Goal: Task Accomplishment & Management: Use online tool/utility

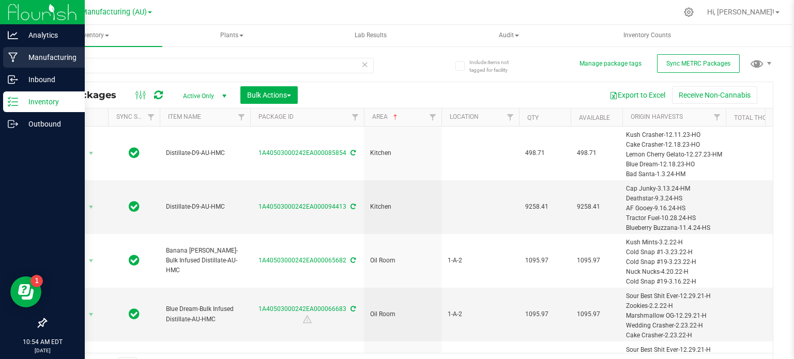
click at [29, 47] on div "Manufacturing" at bounding box center [44, 57] width 82 height 21
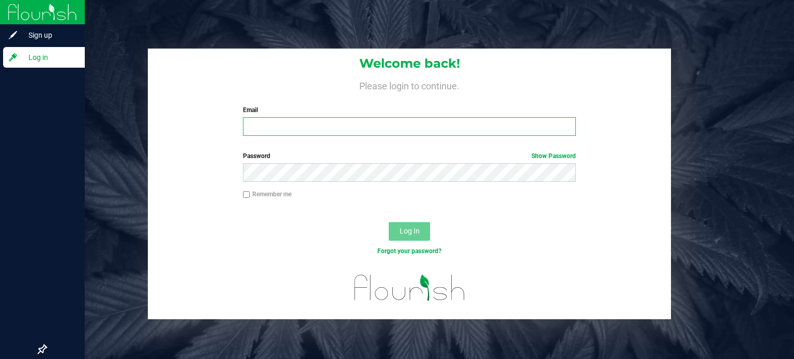
type input "[PERSON_NAME][EMAIL_ADDRESS][PERSON_NAME][DOMAIN_NAME]"
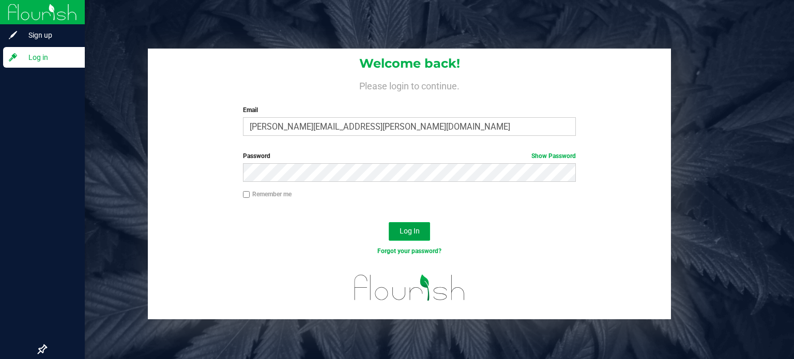
click at [394, 229] on button "Log In" at bounding box center [409, 231] width 41 height 19
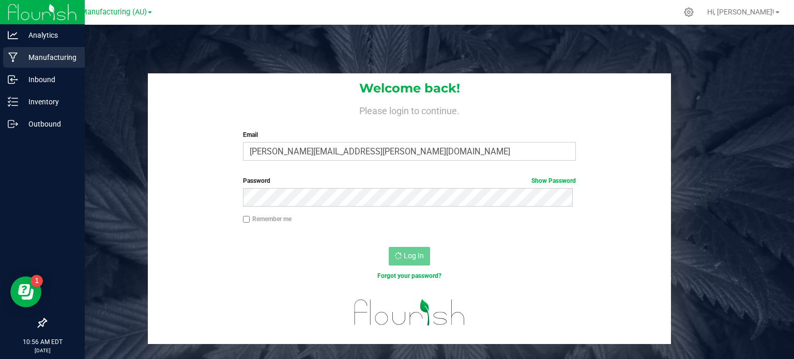
click at [11, 55] on icon at bounding box center [13, 57] width 10 height 10
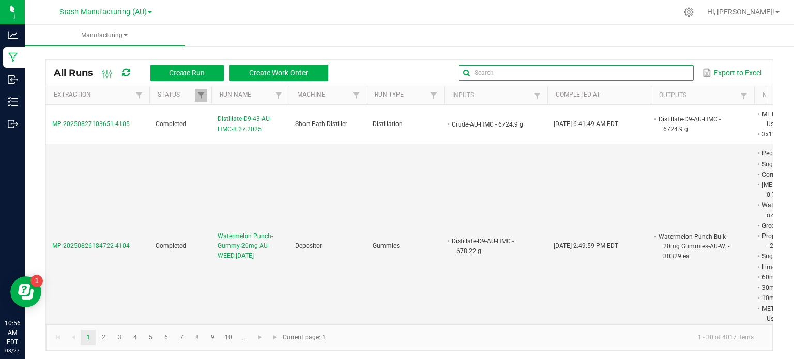
click at [657, 77] on input "text" at bounding box center [576, 73] width 235 height 16
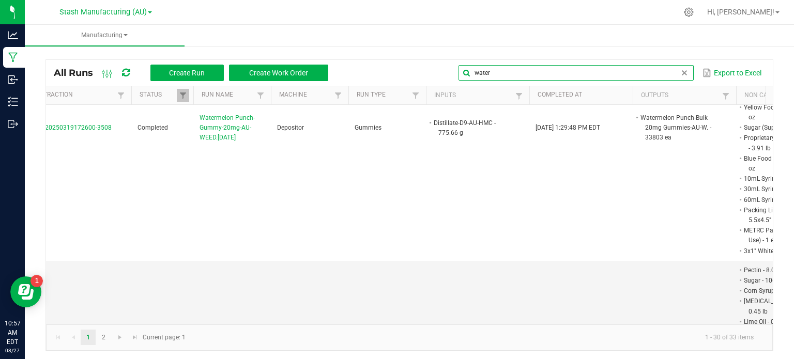
scroll to position [1328, 18]
type input "water"
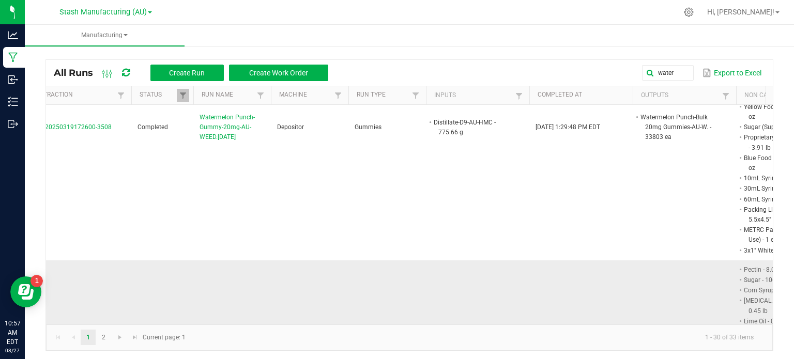
drag, startPoint x: 254, startPoint y: 276, endPoint x: 200, endPoint y: 257, distance: 57.9
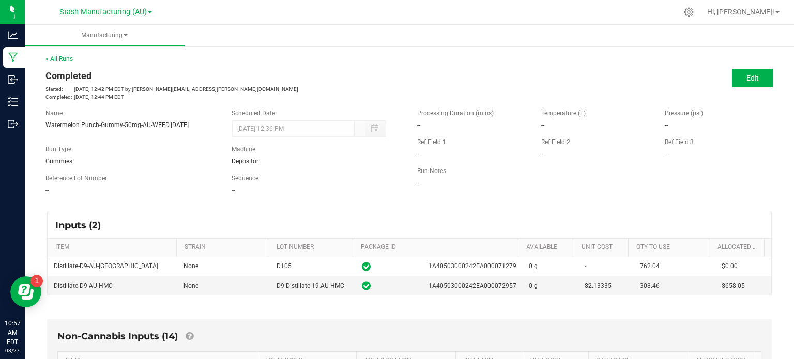
click at [200, 258] on td "None" at bounding box center [223, 267] width 93 height 19
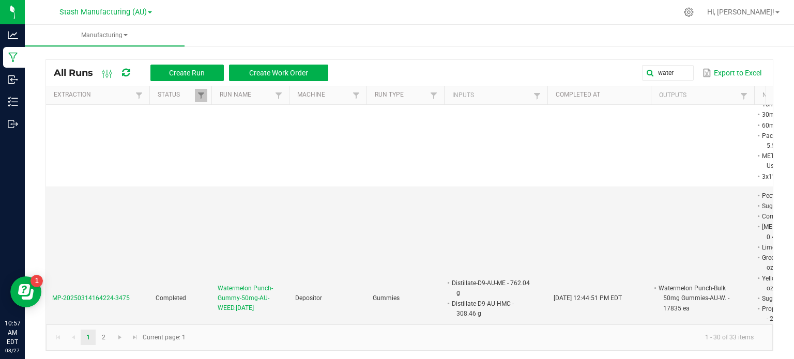
scroll to position [1401, 0]
drag, startPoint x: 283, startPoint y: 211, endPoint x: 215, endPoint y: 186, distance: 72.8
click at [215, 188] on td "Watermelon Punch-Gummy-50mg-AU-WEED.[DATE]" at bounding box center [251, 300] width 78 height 224
copy span "Watermelon Punch-Gummy-50mg-AU-WEED.[DATE]"
click at [194, 78] on button "Create Run" at bounding box center [187, 73] width 73 height 17
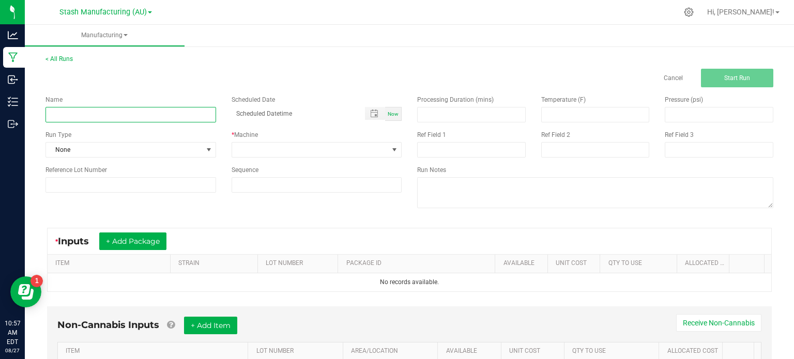
click at [130, 113] on input at bounding box center [131, 115] width 171 height 16
paste input "Watermelon Punch-Gummy-50mg-AU-WEED.[DATE]"
click at [178, 113] on input "Watermelon Punch-Gummy-50mg-AU-WEED.[DATE]" at bounding box center [131, 115] width 171 height 16
type input "Watermelon Punch-Gummy-50mg-AU-WEED.[DATE]"
click at [388, 113] on span "Now" at bounding box center [393, 114] width 11 height 6
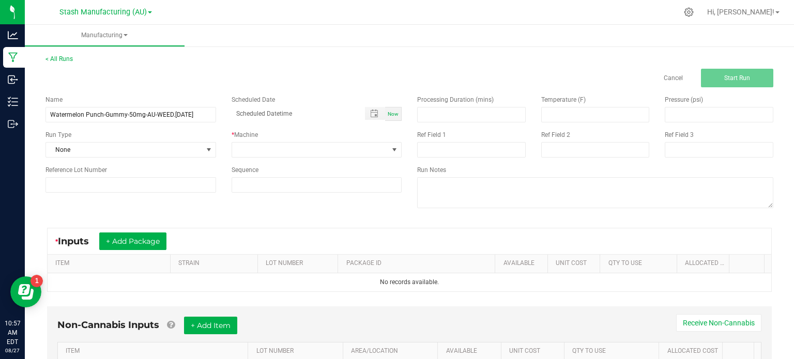
type input "[DATE] 10:57 AM"
click at [213, 146] on span at bounding box center [208, 150] width 13 height 14
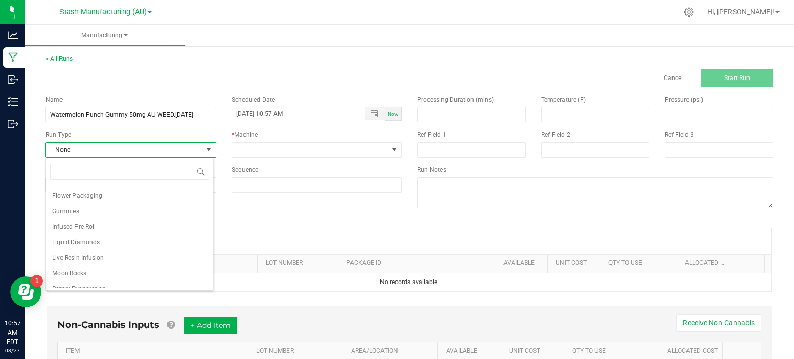
scroll to position [121, 0]
click at [134, 213] on li "Gummies" at bounding box center [130, 212] width 168 height 16
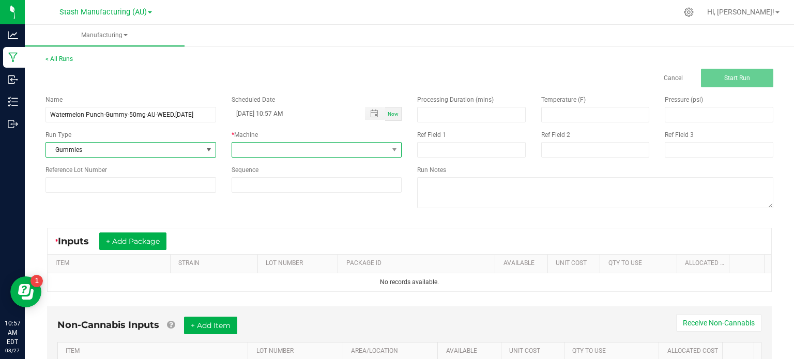
click at [254, 151] on span at bounding box center [310, 150] width 157 height 14
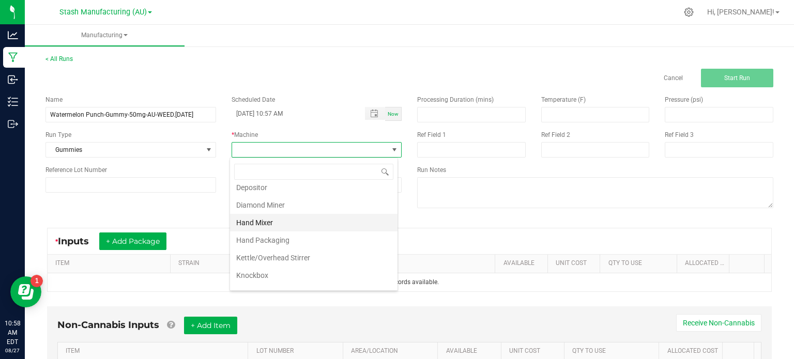
scroll to position [41, 0]
click at [263, 190] on li "Depositor" at bounding box center [314, 188] width 168 height 18
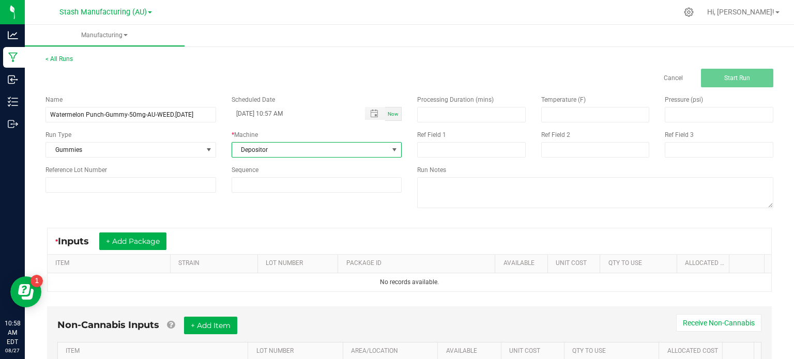
click at [143, 210] on div "Name Watermelon Punch-Gummy-50mg-AU-WEED.[DATE] Scheduled Date [DATE] 10:57 AM …" at bounding box center [410, 152] width 744 height 131
click at [126, 235] on button "+ Add Package" at bounding box center [132, 242] width 67 height 18
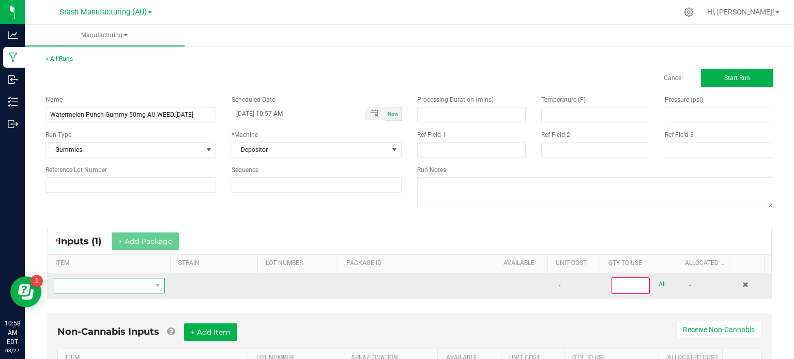
click at [107, 289] on span "NO DATA FOUND" at bounding box center [102, 286] width 97 height 14
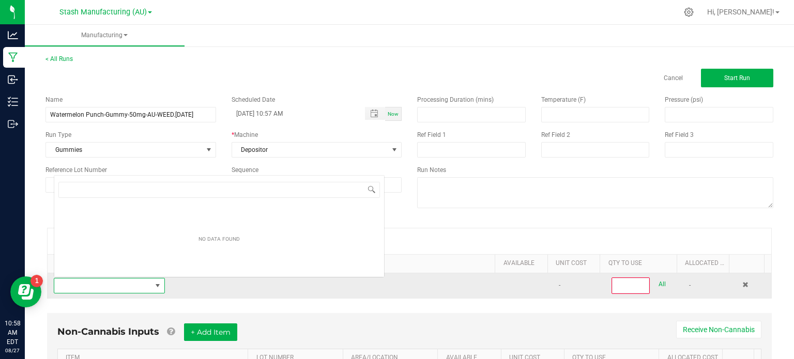
scroll to position [15, 107]
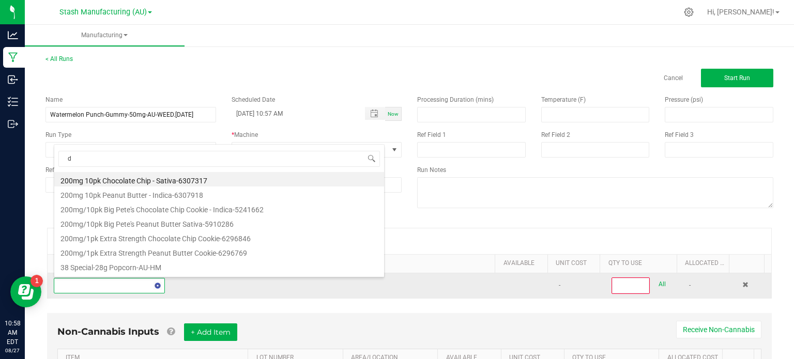
type input "d9"
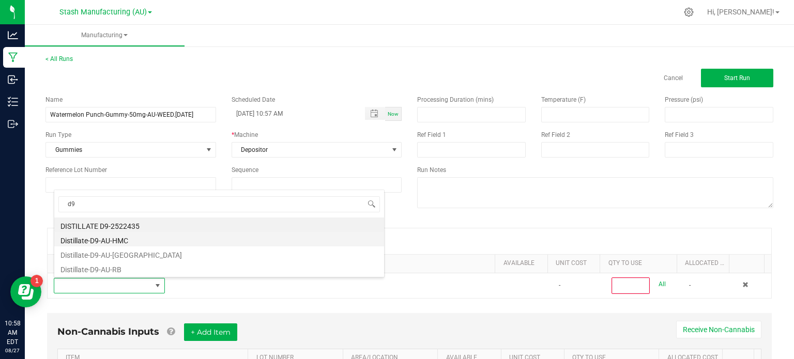
click at [157, 245] on li "Distillate-D9-AU-HMC" at bounding box center [219, 239] width 330 height 14
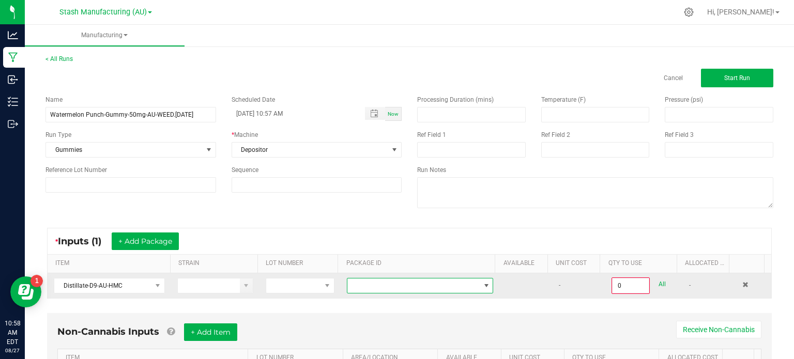
click at [439, 283] on span at bounding box center [414, 286] width 132 height 14
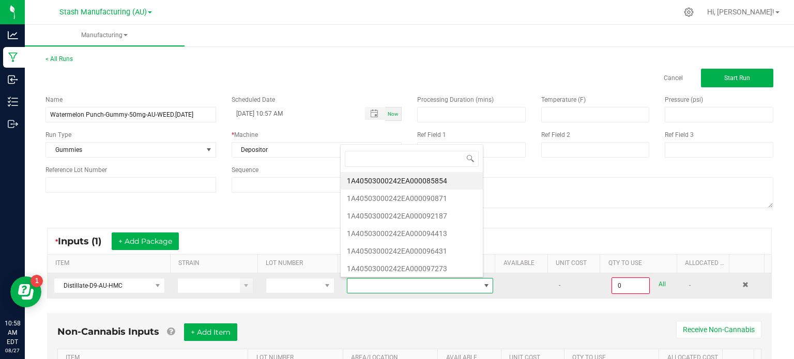
scroll to position [15, 141]
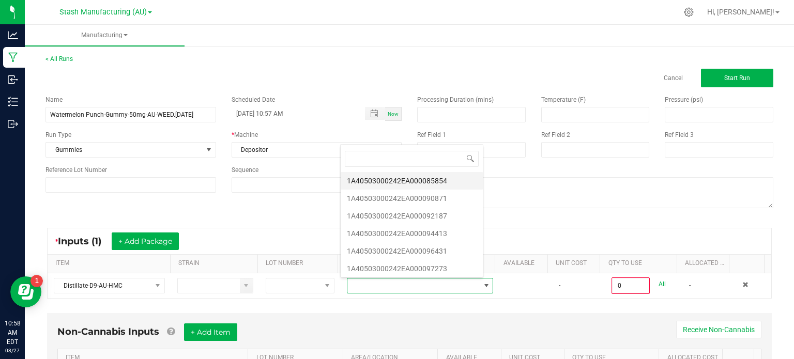
click at [431, 176] on li "1A40503000242EA000085854" at bounding box center [412, 181] width 142 height 18
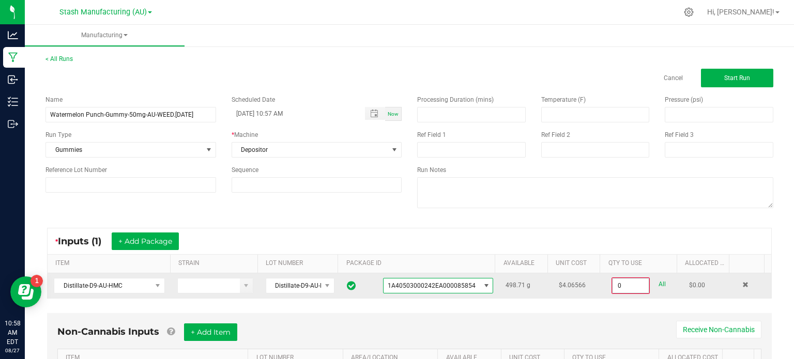
click at [613, 286] on input "0" at bounding box center [631, 286] width 36 height 14
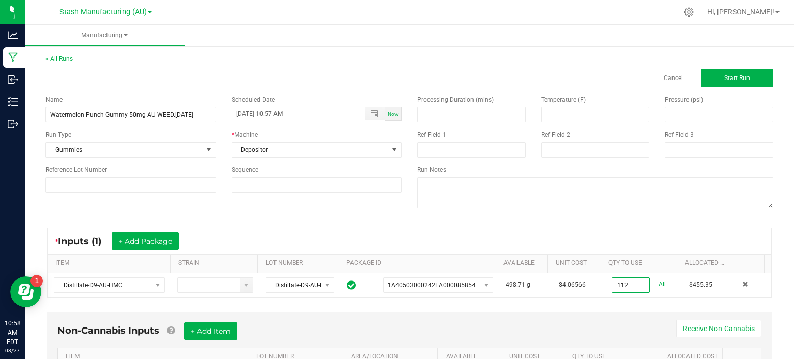
type input "112.0000 g"
click at [523, 209] on span at bounding box center [595, 206] width 356 height 7
click at [122, 237] on button "+ Add Package" at bounding box center [145, 242] width 67 height 18
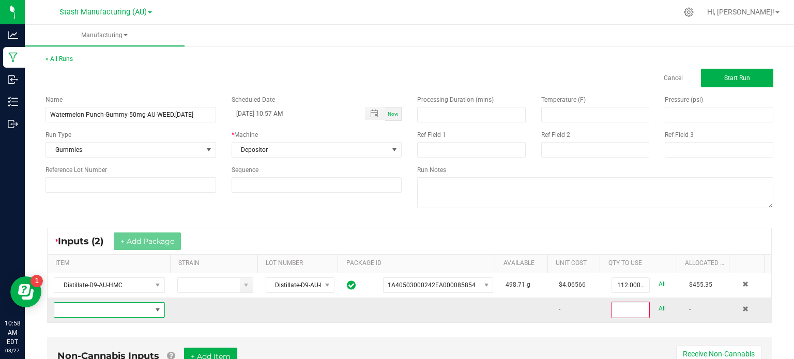
click at [108, 307] on span "NO DATA FOUND" at bounding box center [102, 310] width 97 height 14
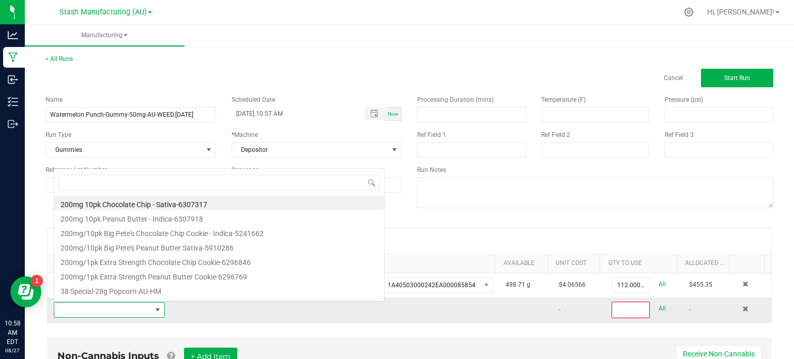
scroll to position [15, 107]
type input "d9"
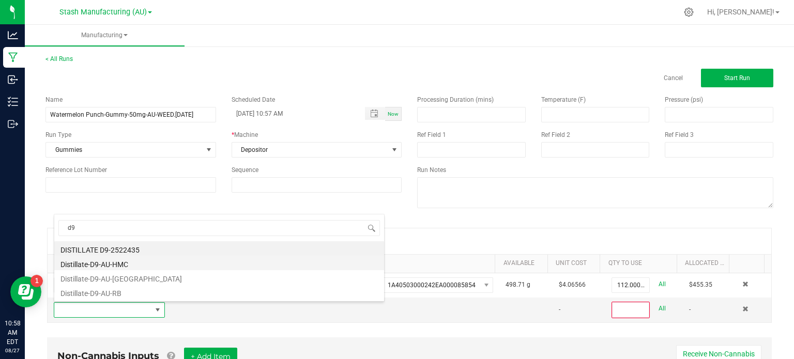
click at [109, 264] on li "Distillate-D9-AU-HMC" at bounding box center [219, 263] width 330 height 14
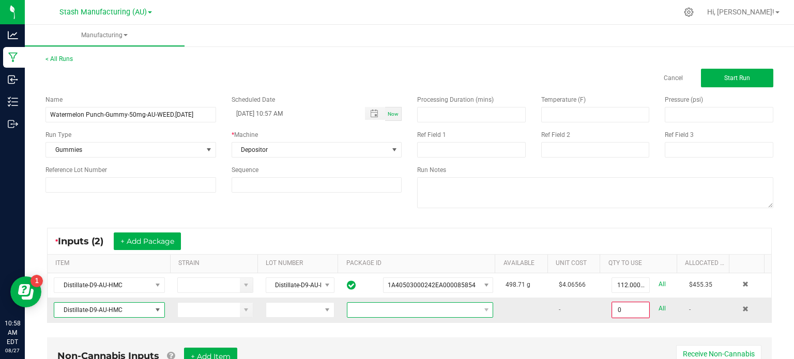
click at [411, 309] on span at bounding box center [414, 310] width 132 height 14
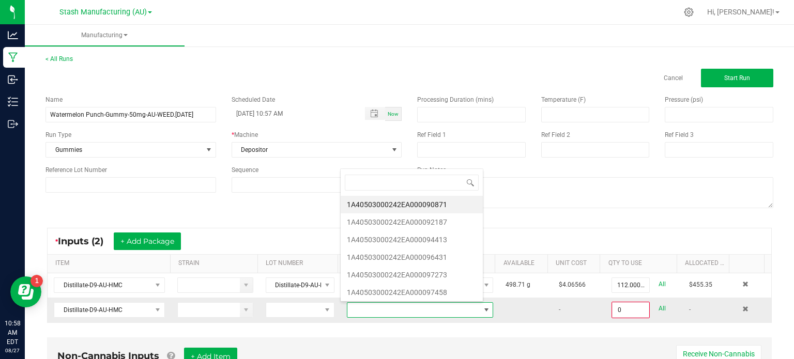
scroll to position [15, 141]
click at [399, 247] on li "1A40503000242EA000094413" at bounding box center [412, 240] width 142 height 18
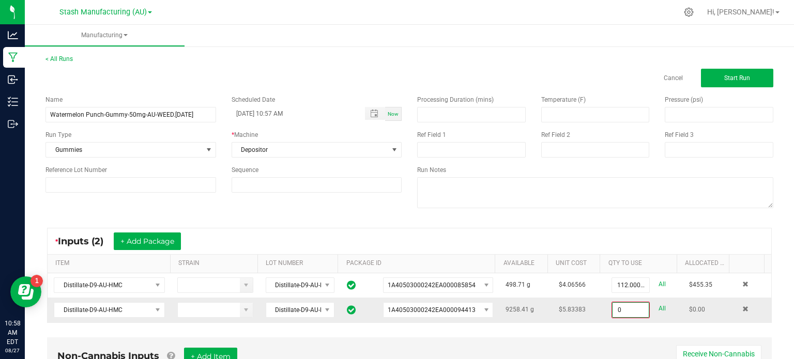
click at [614, 312] on input "0" at bounding box center [631, 310] width 36 height 14
type input "784.3600 g"
click at [513, 219] on div "* Inputs (2) + Add Package ITEM STRAIN LOT NUMBER PACKAGE ID AVAILABLE Unit Cos…" at bounding box center [410, 275] width 744 height 113
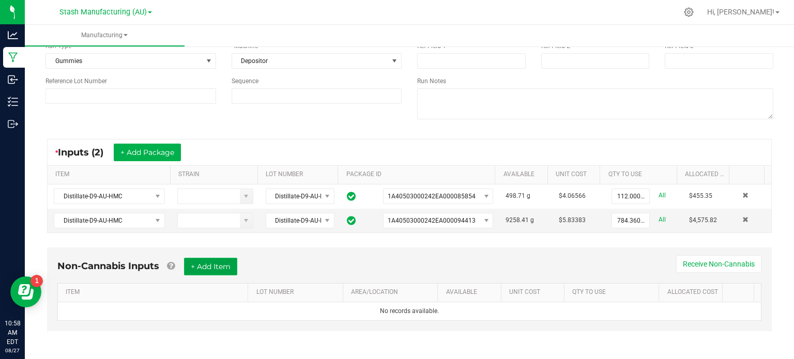
click at [211, 272] on button "+ Add Item" at bounding box center [210, 267] width 53 height 18
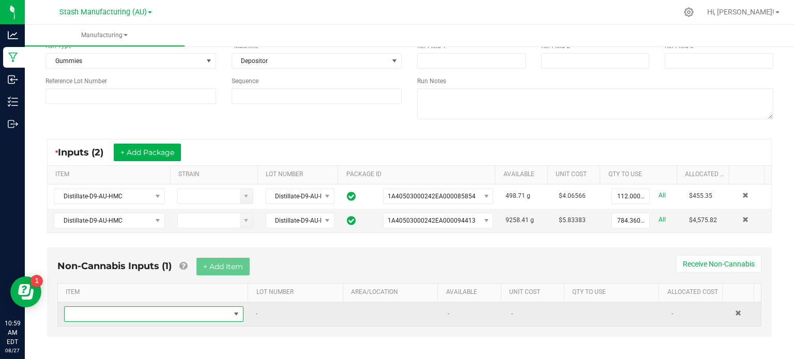
click at [178, 312] on span "NO DATA FOUND" at bounding box center [148, 314] width 166 height 14
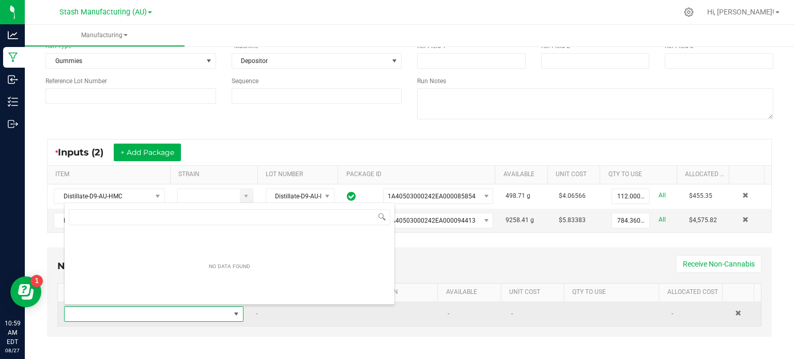
scroll to position [15, 173]
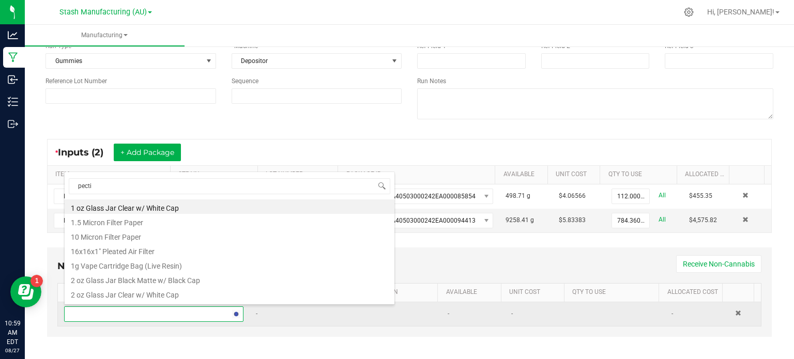
type input "pectin"
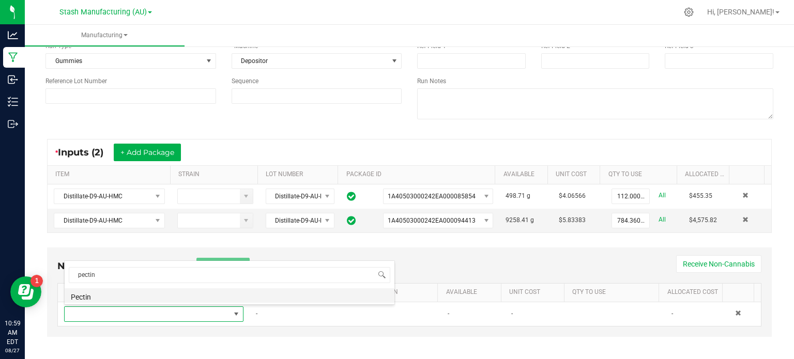
click at [171, 298] on li "Pectin" at bounding box center [230, 296] width 330 height 14
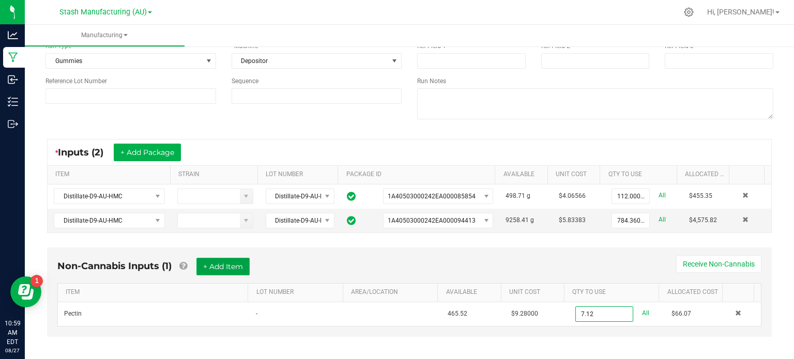
type input "7.1200 lb"
click at [219, 264] on button "+ Add Item" at bounding box center [223, 267] width 53 height 18
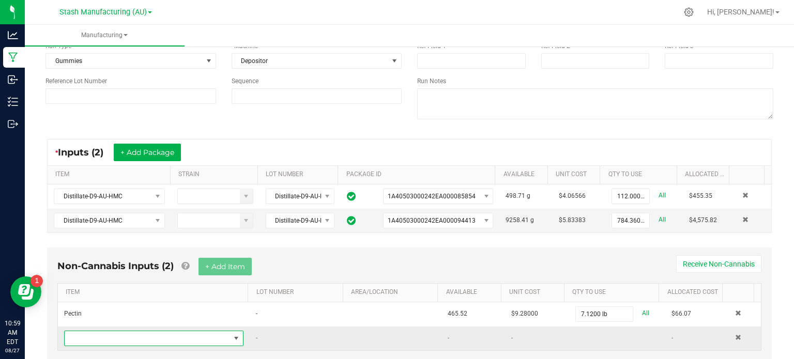
click at [178, 338] on span "NO DATA FOUND" at bounding box center [148, 339] width 166 height 14
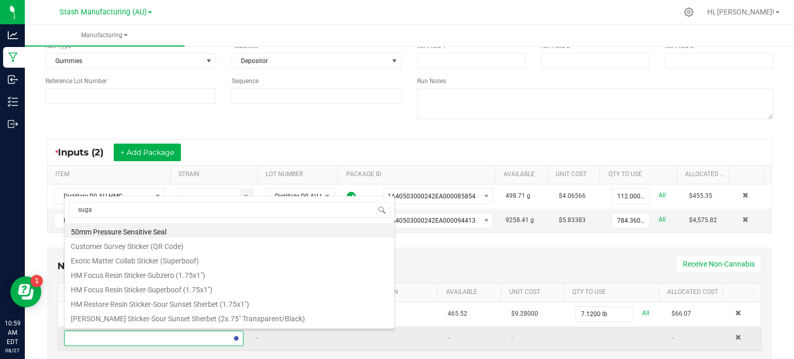
type input "sugar"
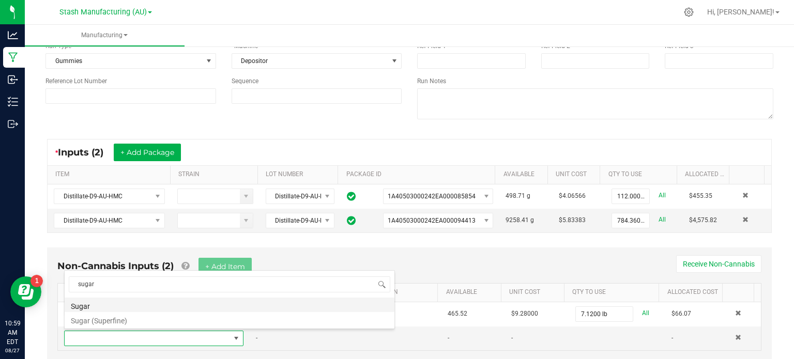
click at [176, 301] on li "Sugar" at bounding box center [230, 305] width 330 height 14
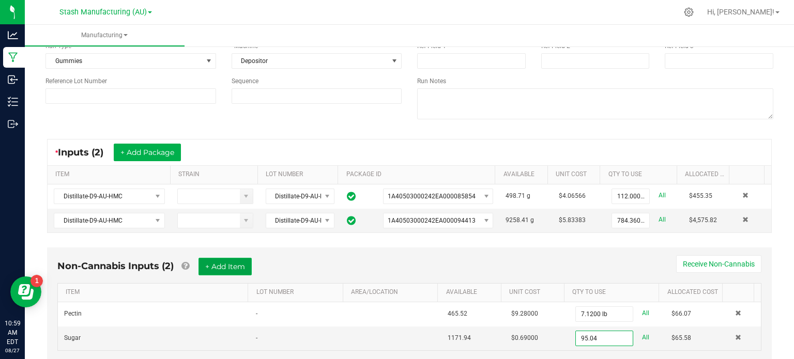
type input "95.0400 lb"
click at [218, 266] on button "+ Add Item" at bounding box center [225, 267] width 53 height 18
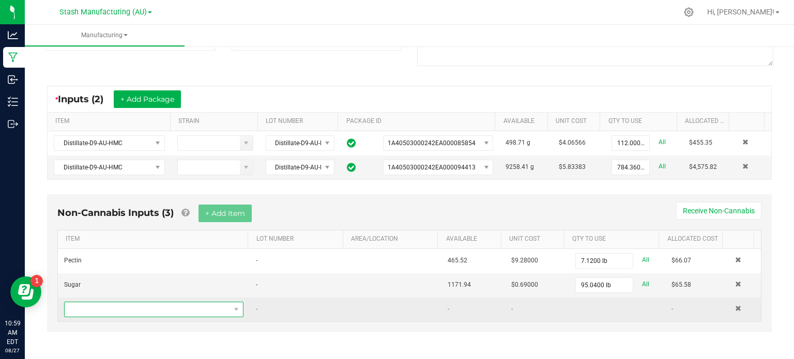
click at [151, 304] on span "NO DATA FOUND" at bounding box center [148, 310] width 166 height 14
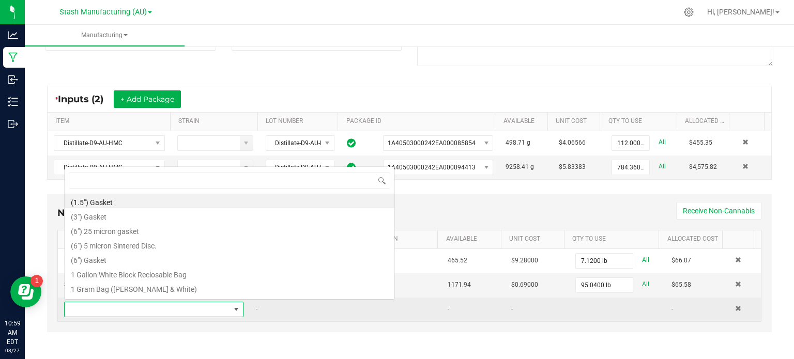
scroll to position [15, 173]
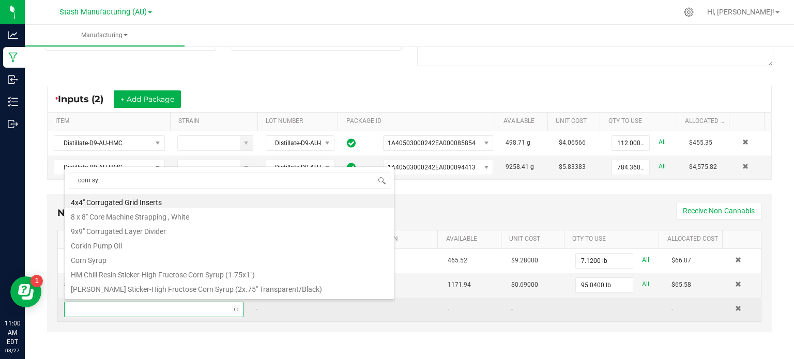
type input "corn syr"
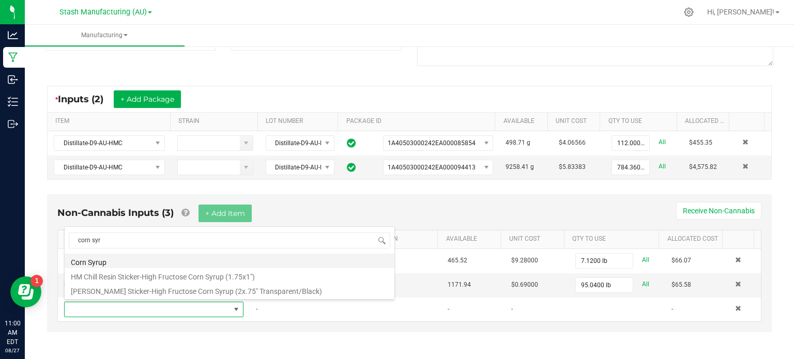
click at [155, 262] on li "Corn Syrup" at bounding box center [230, 261] width 330 height 14
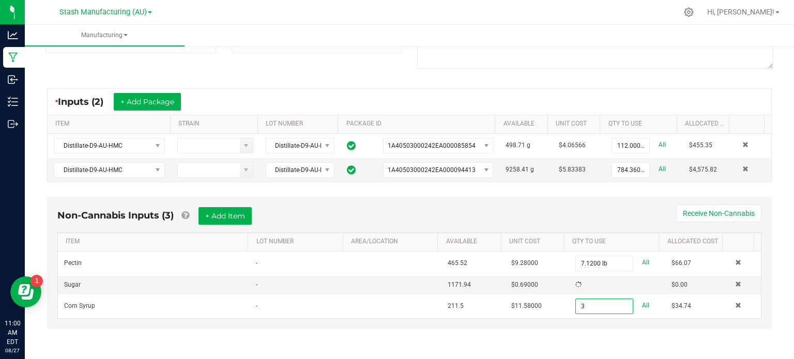
scroll to position [142, 0]
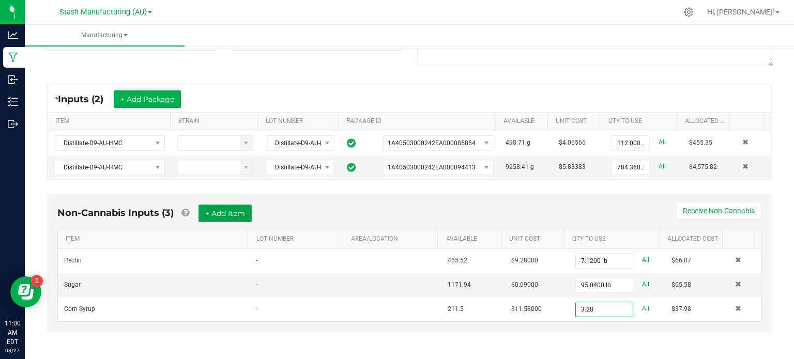
type input "3.2800 gal"
click at [216, 212] on button "+ Add Item" at bounding box center [225, 214] width 53 height 18
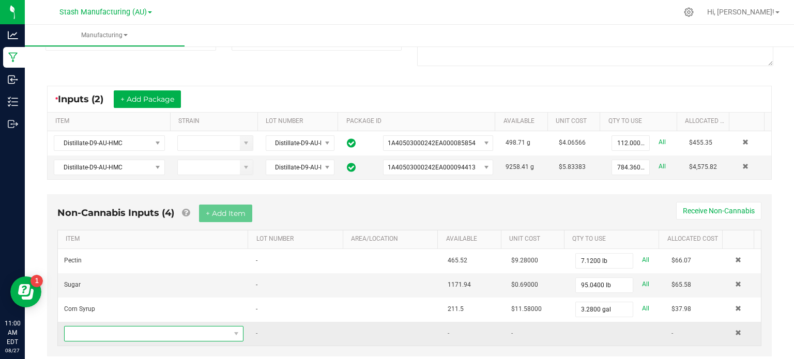
click at [182, 330] on span "NO DATA FOUND" at bounding box center [148, 334] width 166 height 14
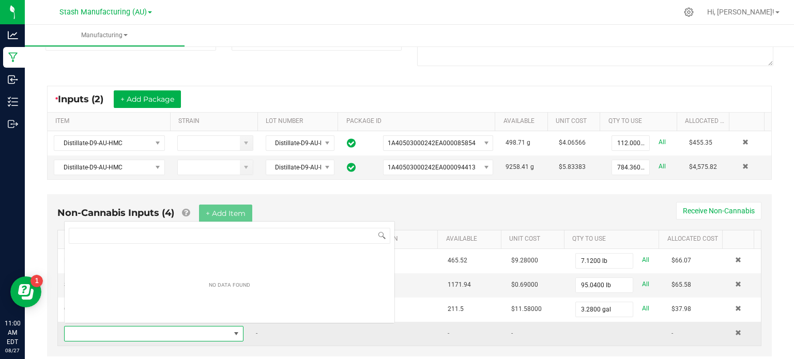
scroll to position [15, 173]
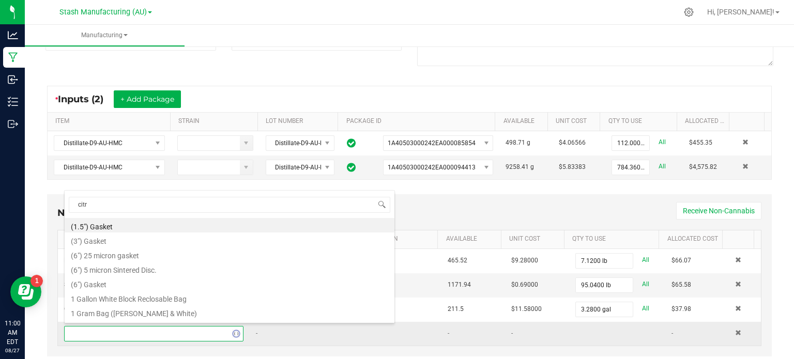
type input "citri"
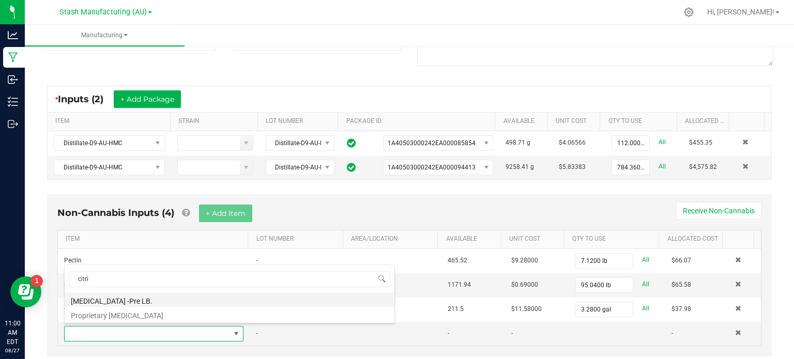
click at [170, 304] on li "[MEDICAL_DATA] -Pre LB." at bounding box center [230, 300] width 330 height 14
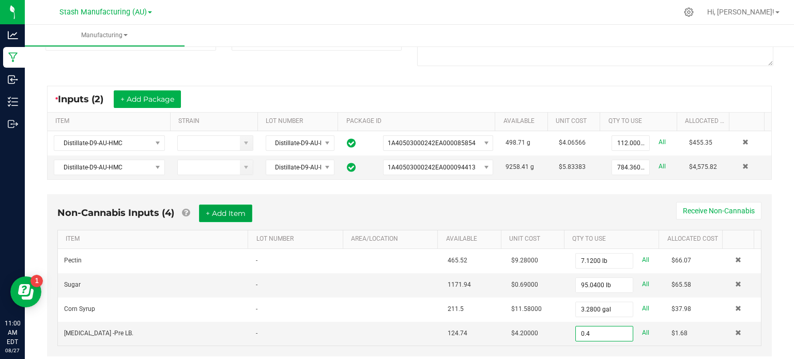
type input "0.4000 lb"
click at [222, 208] on button "+ Add Item" at bounding box center [225, 214] width 53 height 18
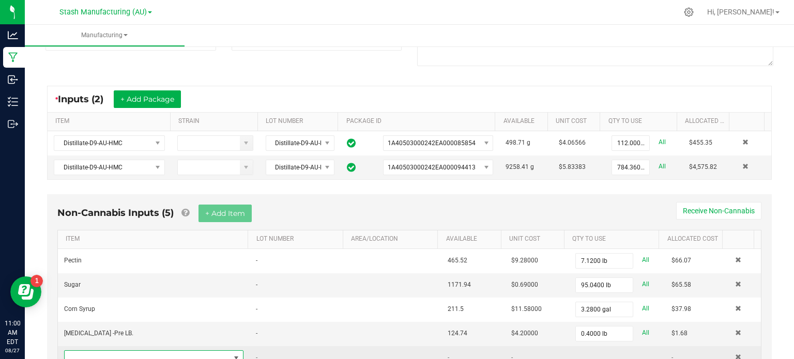
click at [147, 352] on span "NO DATA FOUND" at bounding box center [148, 358] width 166 height 14
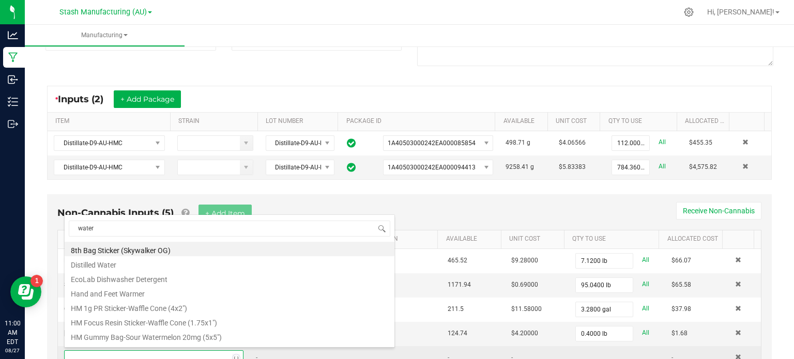
type input "waterm"
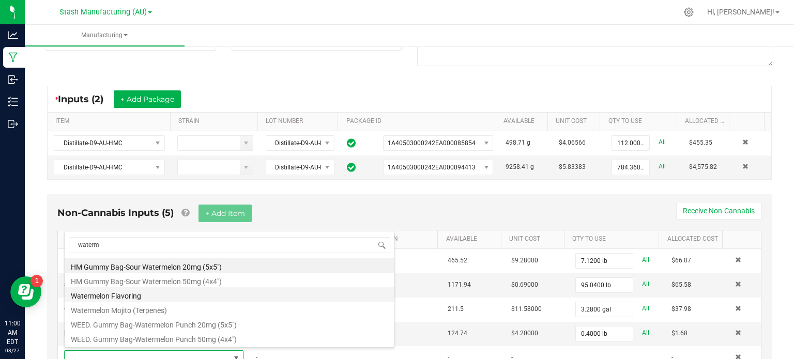
click at [124, 294] on li "Watermelon Flavoring" at bounding box center [230, 295] width 330 height 14
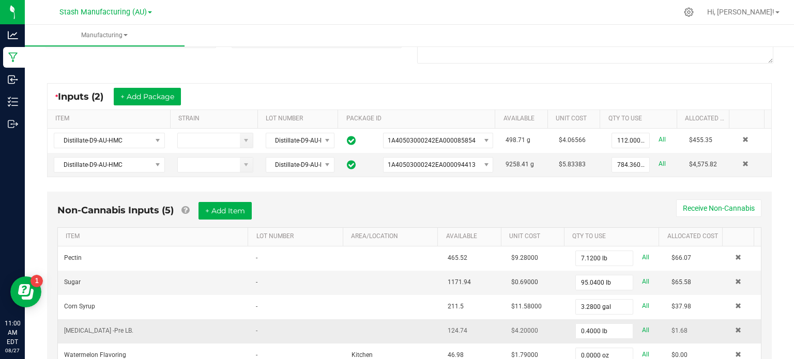
click at [424, 320] on td at bounding box center [394, 332] width 96 height 24
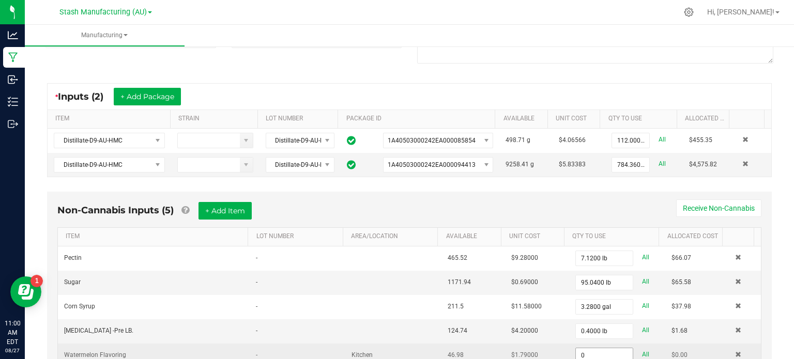
click at [591, 355] on input "0" at bounding box center [604, 356] width 57 height 14
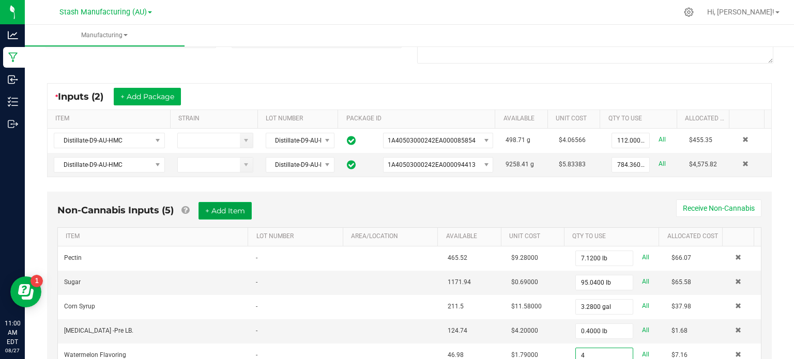
type input "4.0000 oz"
click at [227, 207] on button "+ Add Item" at bounding box center [225, 211] width 53 height 18
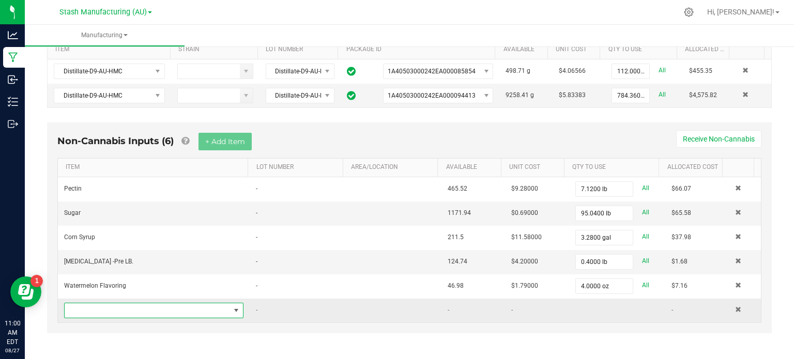
click at [159, 308] on span "NO DATA FOUND" at bounding box center [148, 311] width 166 height 14
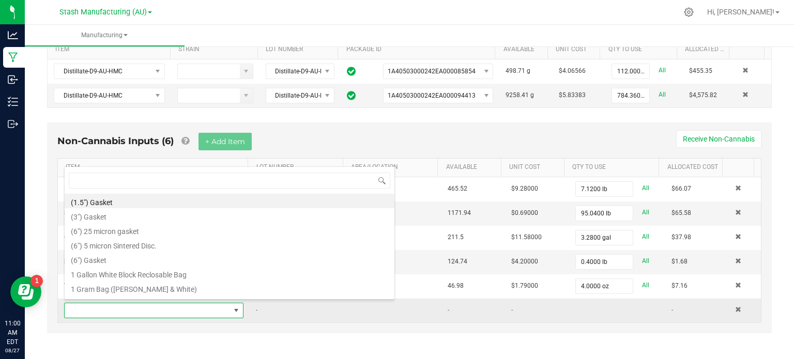
scroll to position [15, 173]
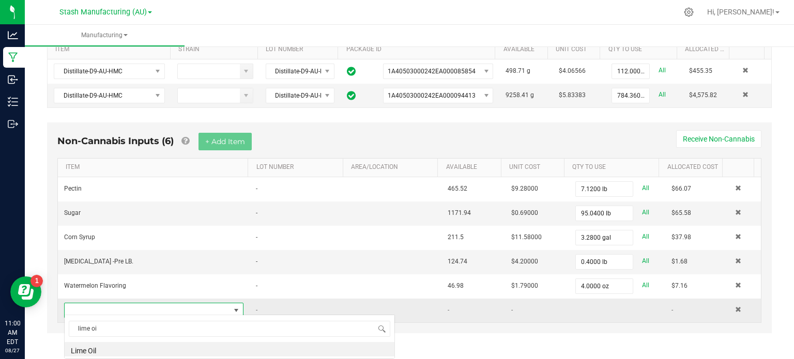
type input "lime oil"
click at [134, 349] on li "Lime Oil" at bounding box center [230, 349] width 330 height 14
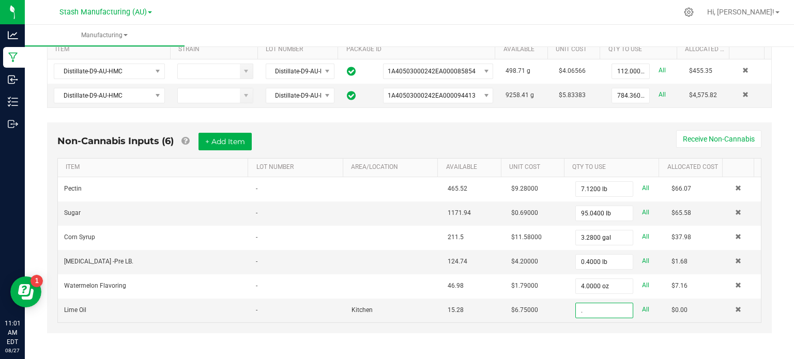
scroll to position [214, 0]
type input "0.0800 oz"
click at [229, 139] on button "+ Add Item" at bounding box center [225, 142] width 53 height 18
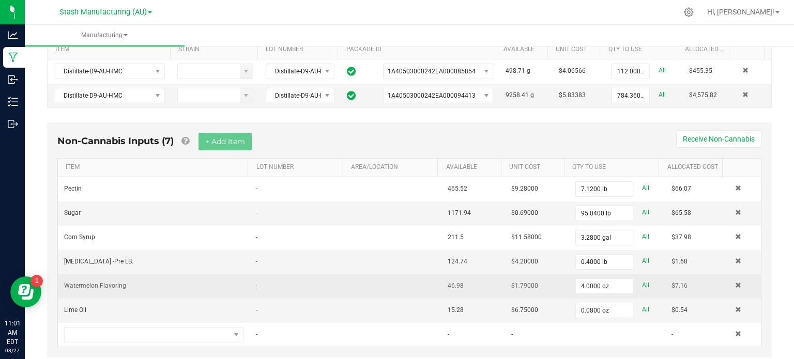
scroll to position [238, 0]
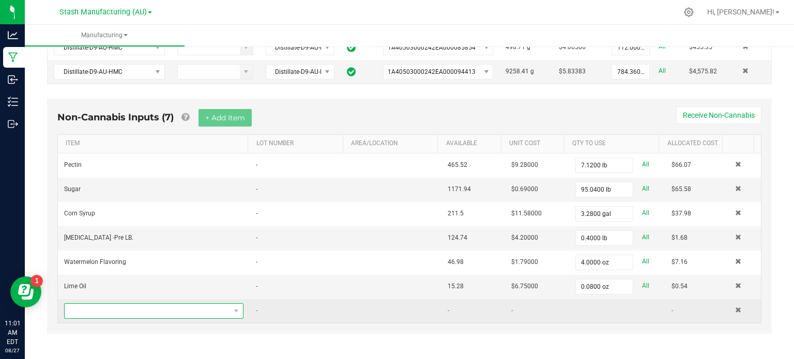
click at [182, 308] on span "NO DATA FOUND" at bounding box center [148, 311] width 166 height 14
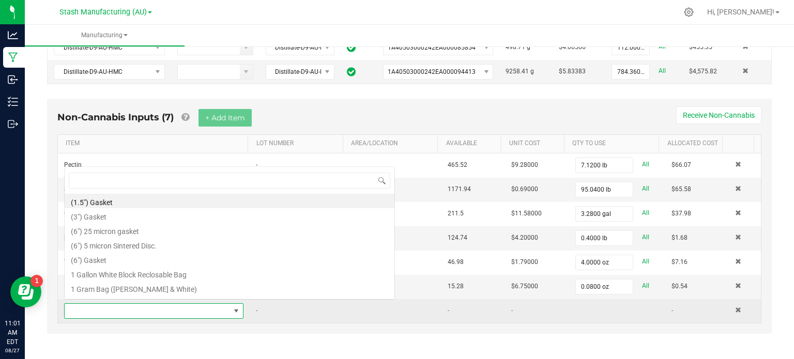
scroll to position [15, 173]
type input "green"
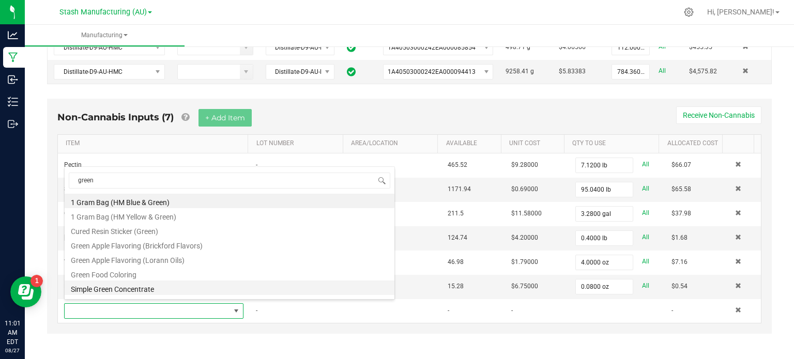
click at [119, 283] on li "Simple Green Concentrate" at bounding box center [230, 288] width 330 height 14
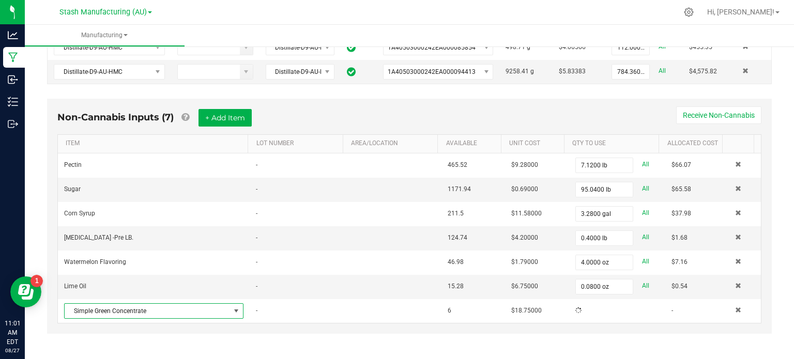
click at [119, 283] on td "Lime Oil" at bounding box center [154, 287] width 192 height 24
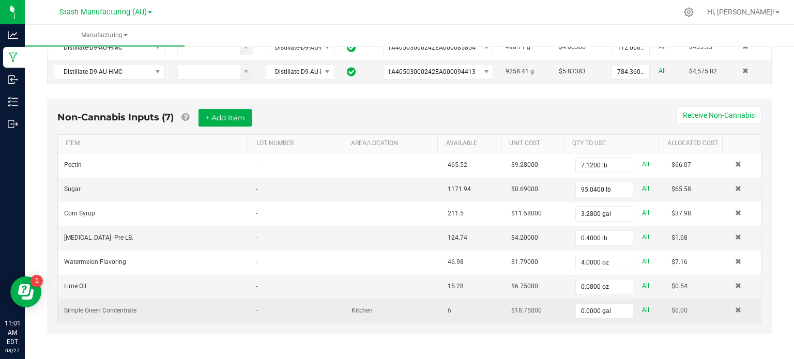
click at [115, 310] on span "Simple Green Concentrate" at bounding box center [100, 310] width 72 height 7
click at [729, 306] on td at bounding box center [745, 311] width 32 height 24
click at [735, 307] on span at bounding box center [738, 310] width 6 height 6
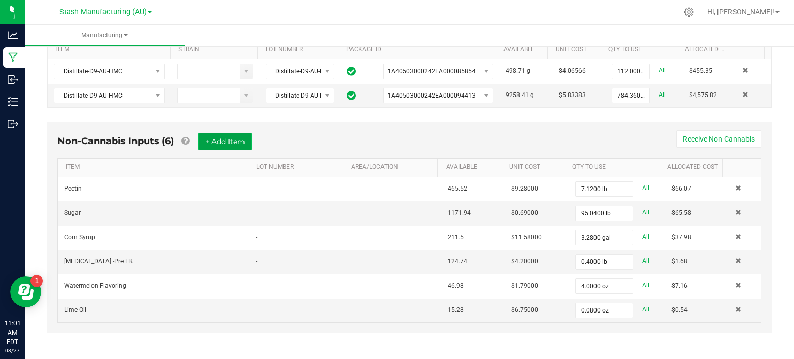
click at [242, 144] on button "+ Add Item" at bounding box center [225, 142] width 53 height 18
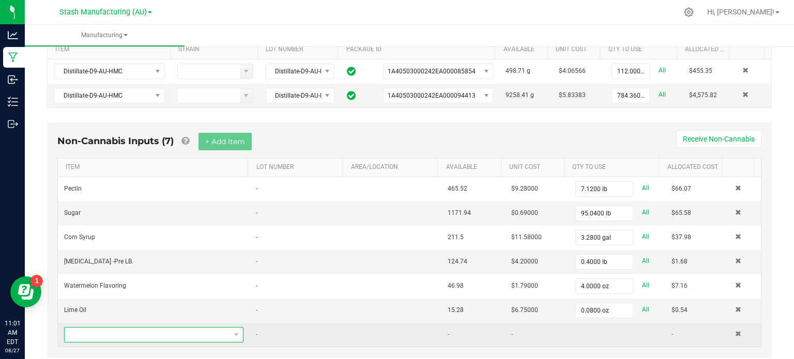
click at [196, 332] on span "NO DATA FOUND" at bounding box center [148, 335] width 166 height 14
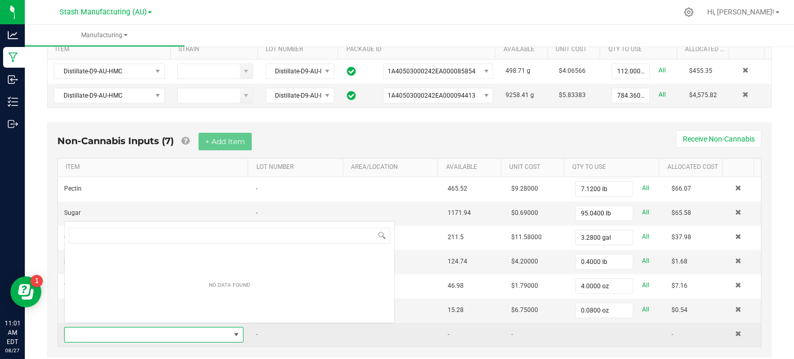
scroll to position [15, 173]
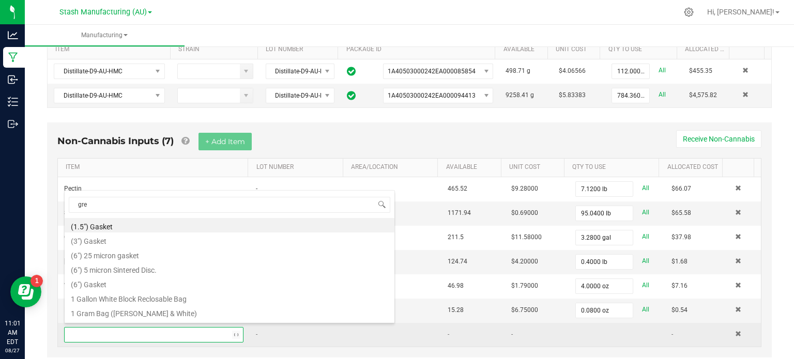
type input "gree"
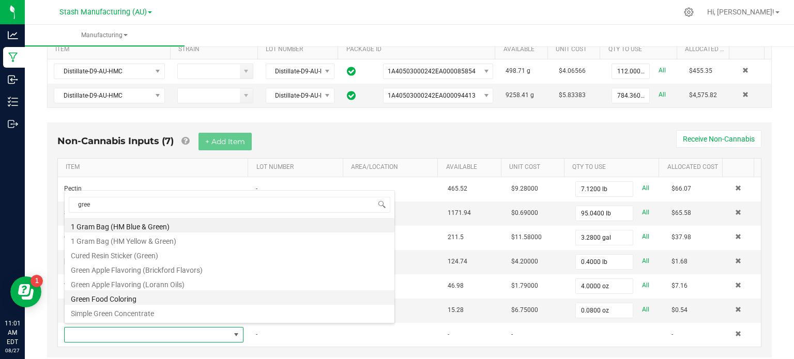
click at [141, 298] on li "Green Food Coloring" at bounding box center [230, 298] width 330 height 14
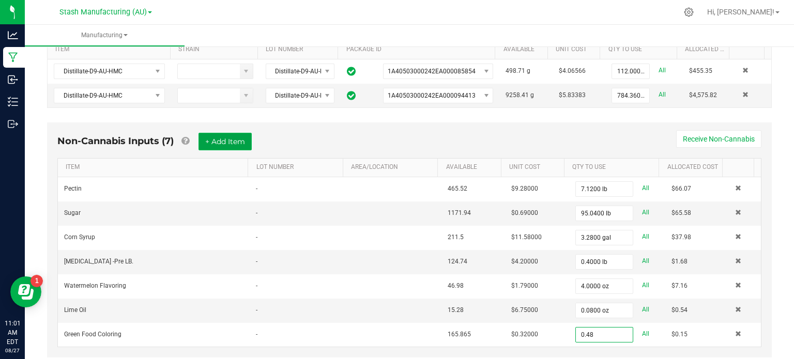
type input "0.4800 oz"
click at [226, 138] on button "+ Add Item" at bounding box center [225, 142] width 53 height 18
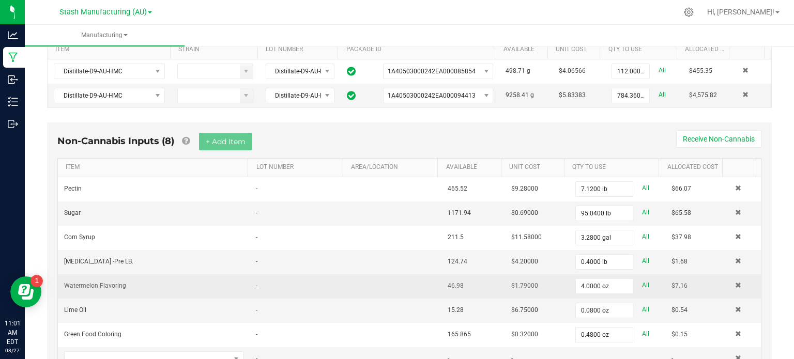
scroll to position [262, 0]
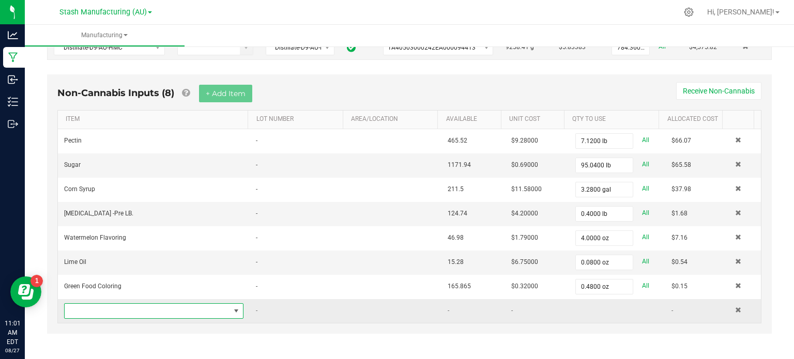
click at [167, 306] on span "NO DATA FOUND" at bounding box center [148, 311] width 166 height 14
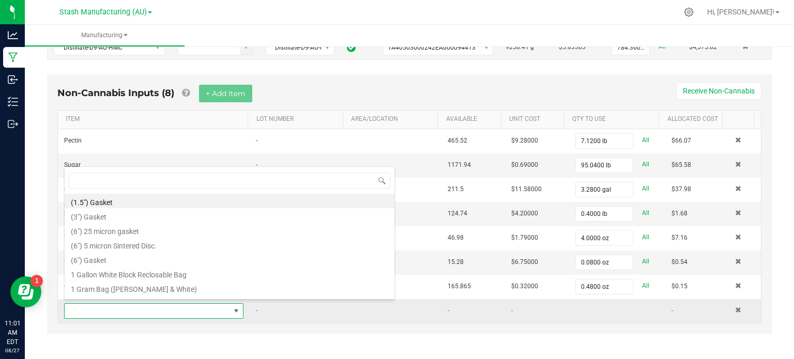
scroll to position [15, 173]
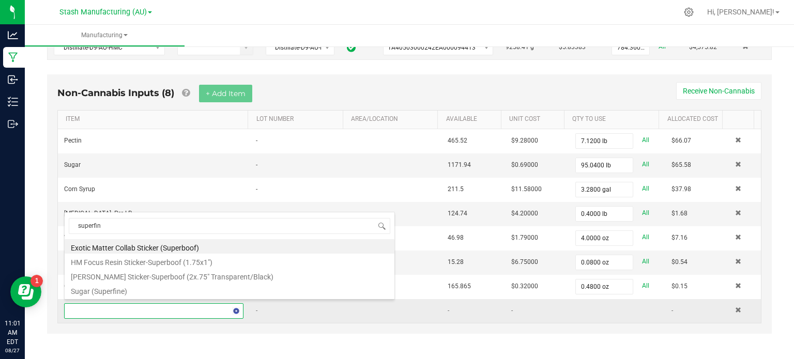
type input "superfine"
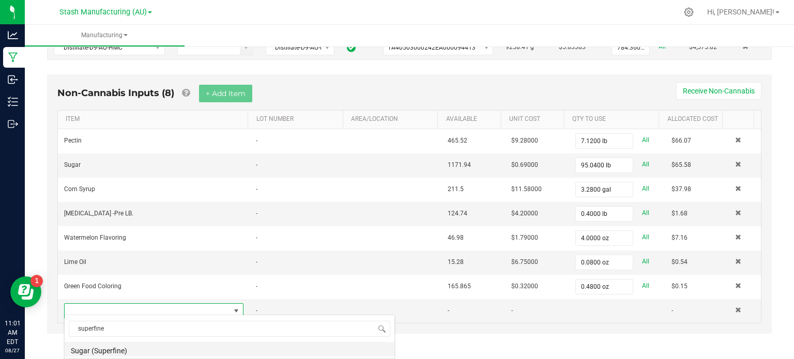
click at [129, 352] on li "Sugar (Superfine)" at bounding box center [230, 349] width 330 height 14
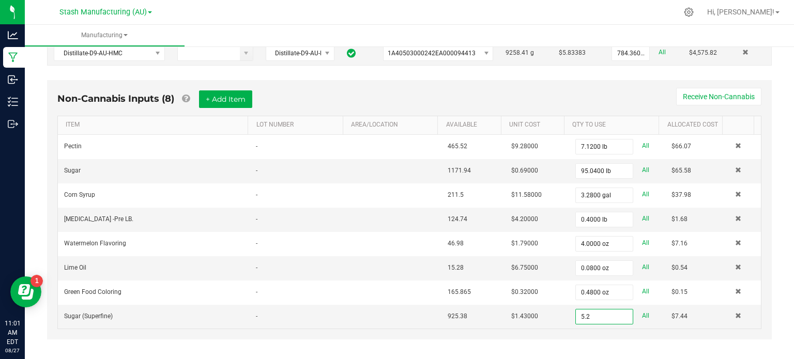
scroll to position [262, 0]
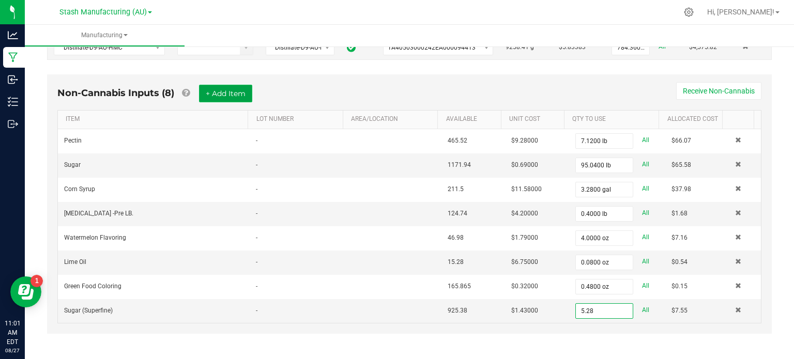
type input "5.2800 lb"
click at [228, 91] on button "+ Add Item" at bounding box center [225, 94] width 53 height 18
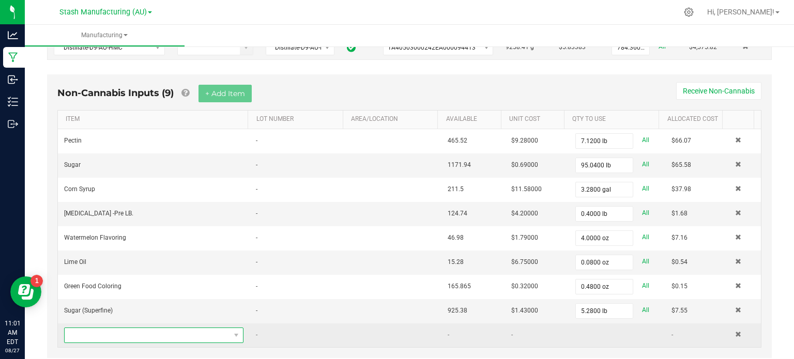
click at [139, 335] on span "NO DATA FOUND" at bounding box center [148, 335] width 166 height 14
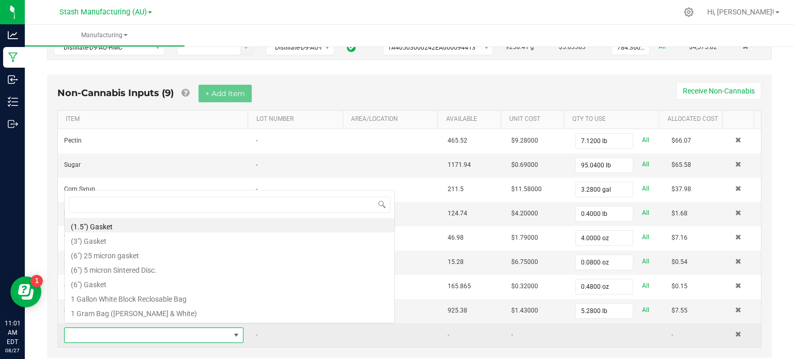
scroll to position [15, 173]
type input "prop"
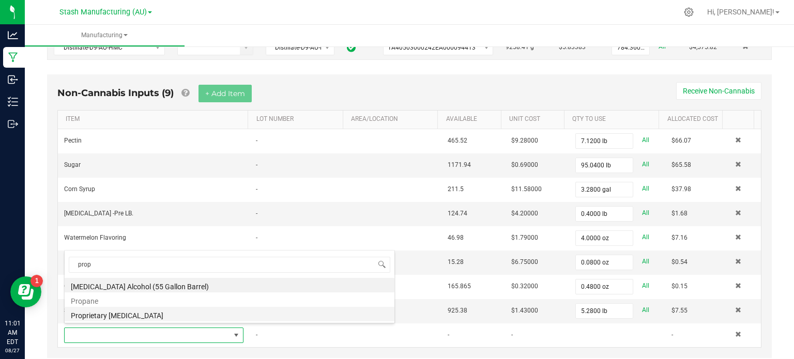
click at [128, 317] on li "Proprietary [MEDICAL_DATA]" at bounding box center [230, 314] width 330 height 14
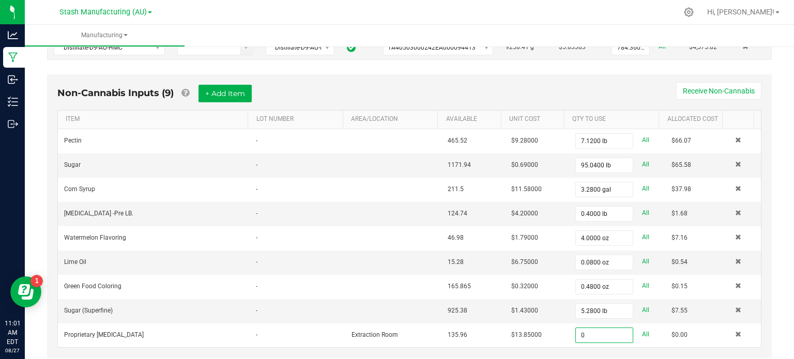
type input "0.0000 lb"
click at [214, 78] on div "Non-Cannabis Inputs (9) + Add Item Receive Non-Cannabis ITEM LOT NUMBER AREA/LO…" at bounding box center [409, 216] width 725 height 284
click at [213, 92] on button "+ Add Item" at bounding box center [225, 94] width 53 height 18
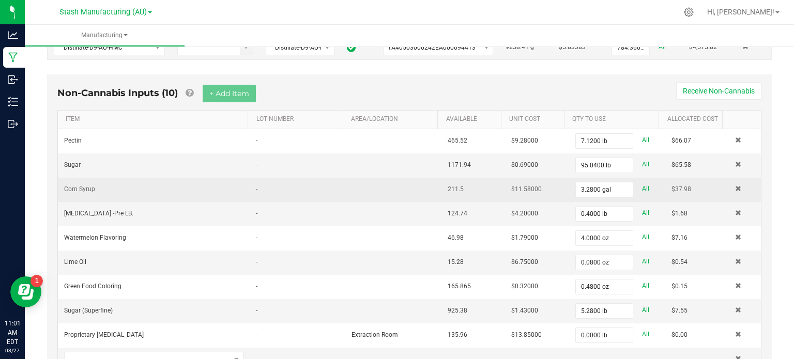
scroll to position [310, 0]
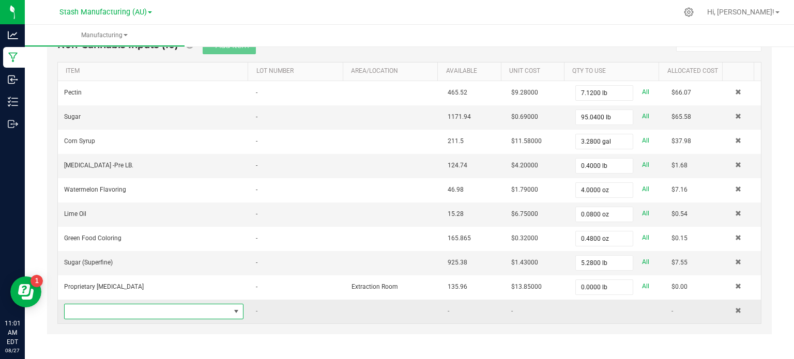
click at [149, 309] on span "NO DATA FOUND" at bounding box center [148, 312] width 166 height 14
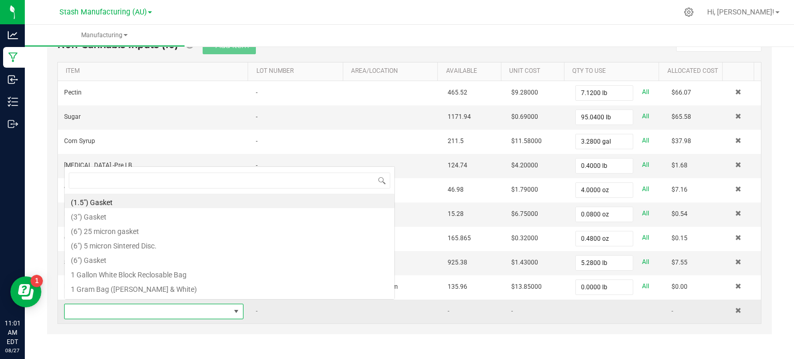
scroll to position [15, 173]
type input "60ml"
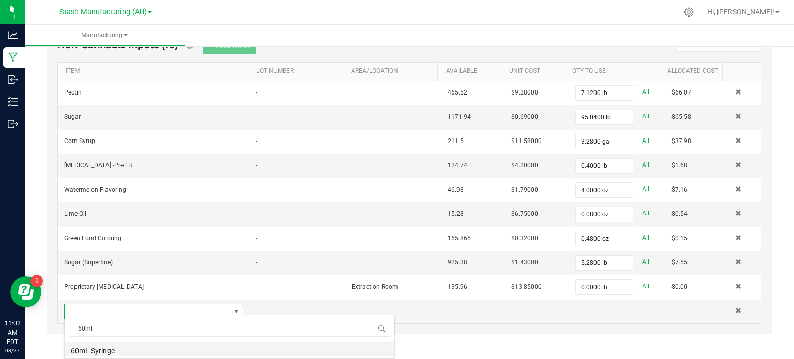
click at [126, 344] on li "60mL Syringe" at bounding box center [230, 349] width 330 height 14
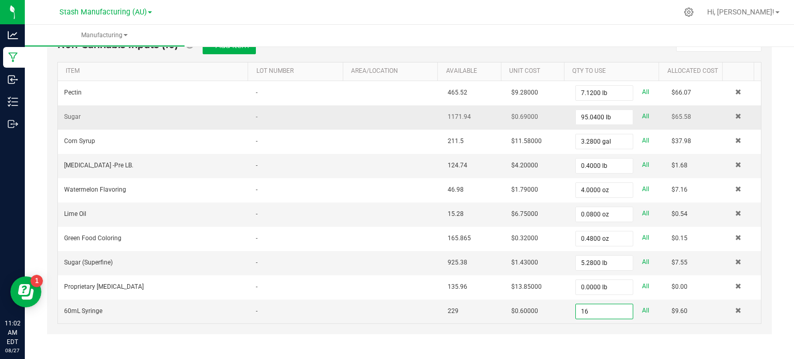
scroll to position [286, 0]
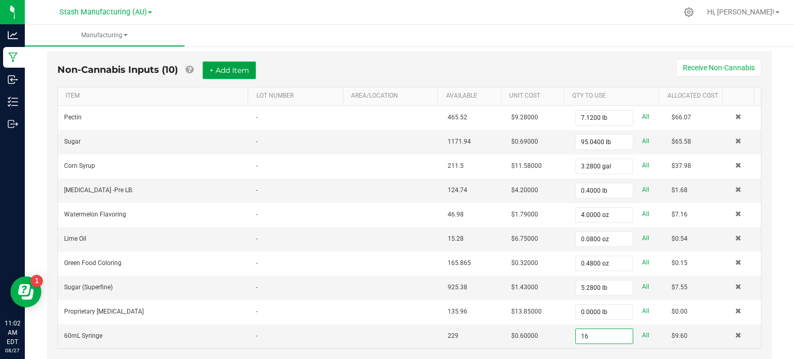
type input "16 ea"
click at [221, 70] on button "+ Add Item" at bounding box center [229, 71] width 53 height 18
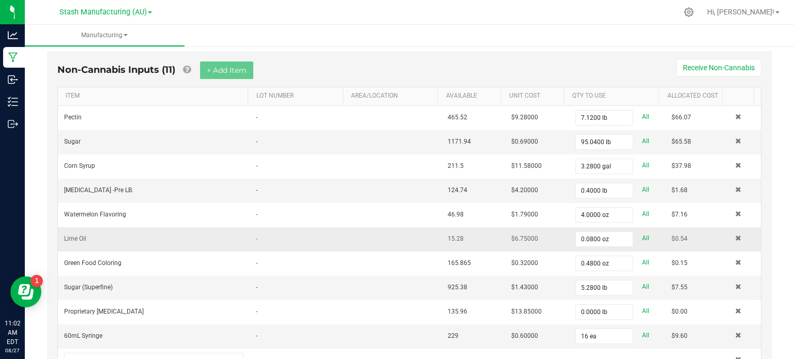
scroll to position [334, 0]
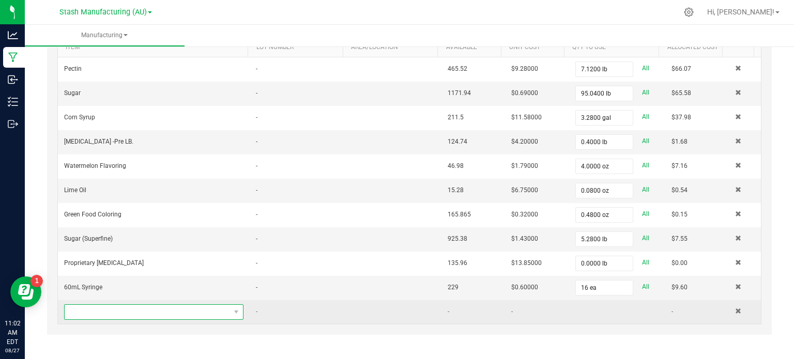
click at [148, 310] on span "NO DATA FOUND" at bounding box center [148, 312] width 166 height 14
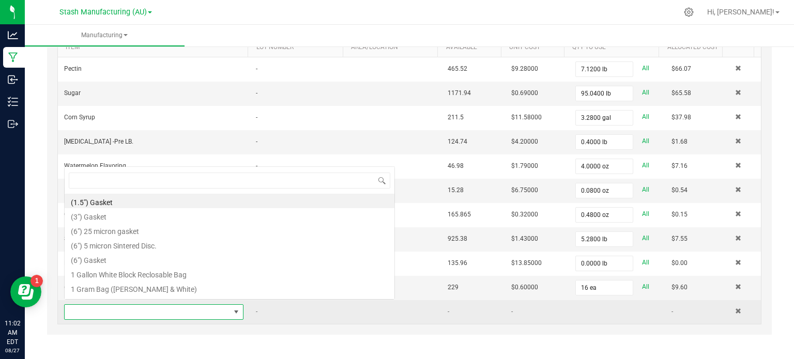
scroll to position [15, 173]
type input "30ml"
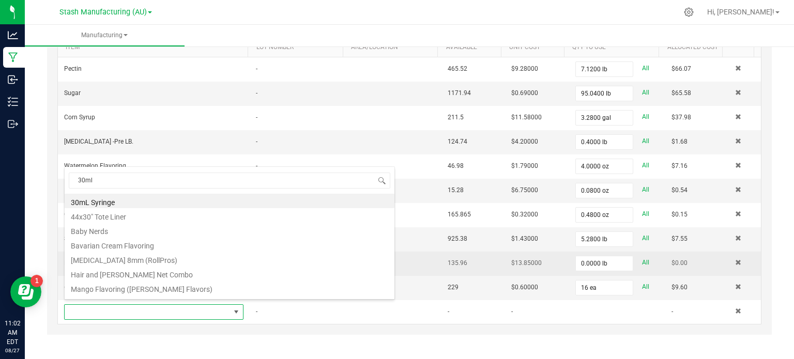
scroll to position [0, 0]
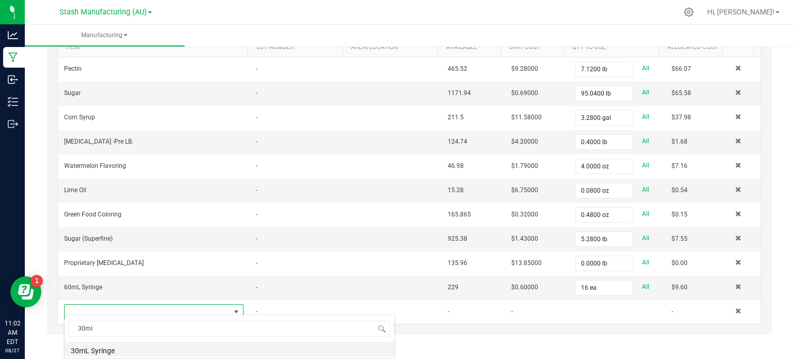
click at [109, 354] on li "30mL Syringe" at bounding box center [230, 349] width 330 height 14
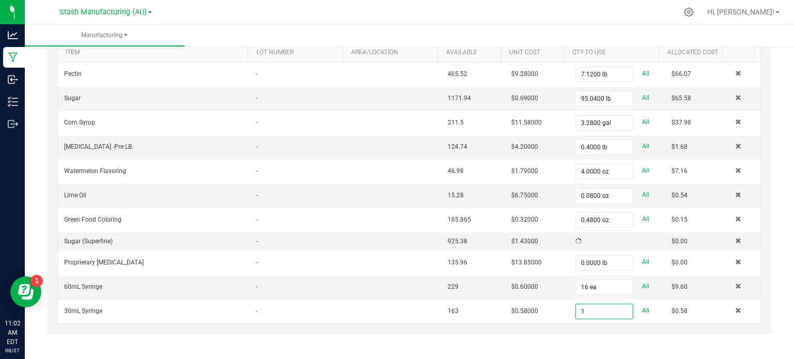
scroll to position [334, 0]
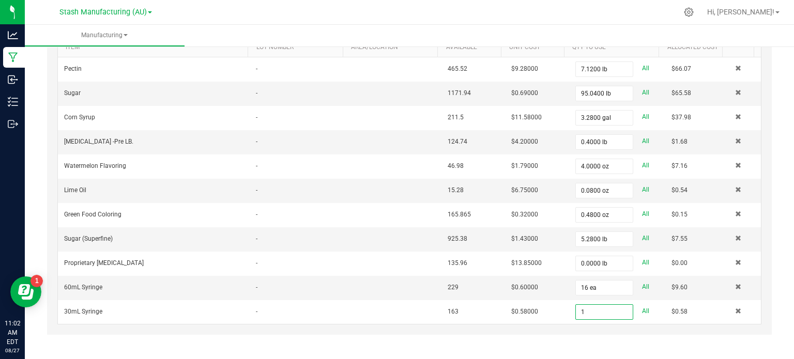
type input "1 ea"
click at [47, 225] on div "Non-Cannabis Inputs (11) + Add Item Receive Non-Cannabis ITEM LOT NUMBER AREA/L…" at bounding box center [409, 169] width 725 height 333
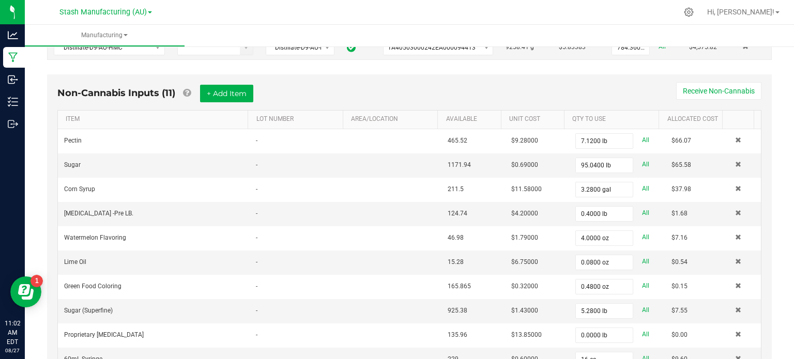
scroll to position [257, 0]
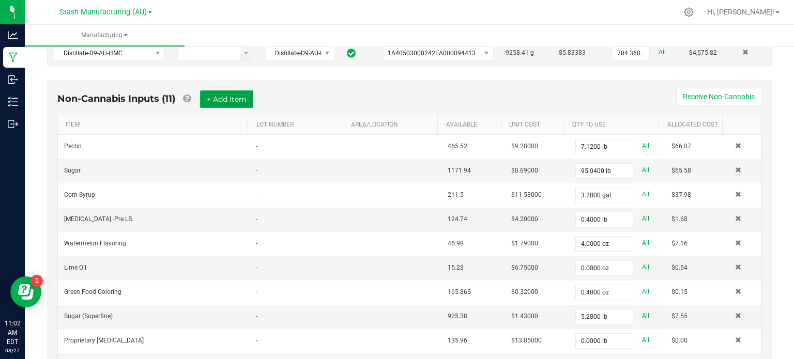
click at [216, 99] on button "+ Add Item" at bounding box center [226, 100] width 53 height 18
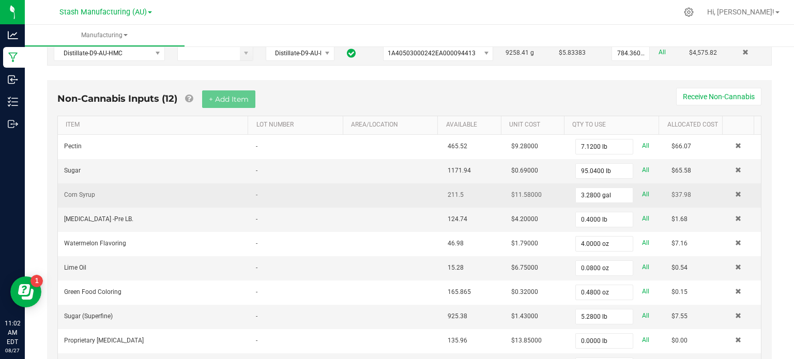
scroll to position [358, 0]
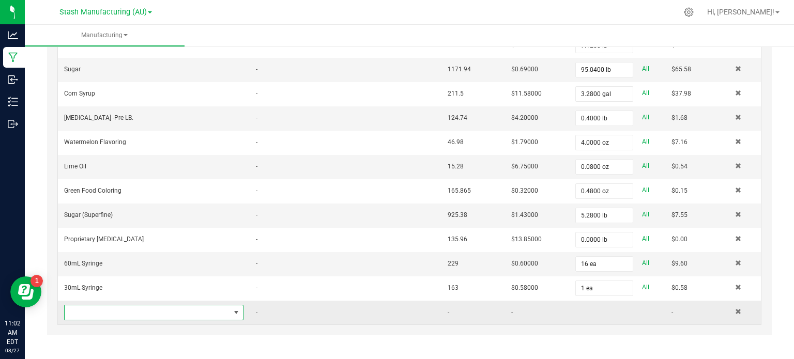
click at [139, 306] on span "NO DATA FOUND" at bounding box center [148, 313] width 166 height 14
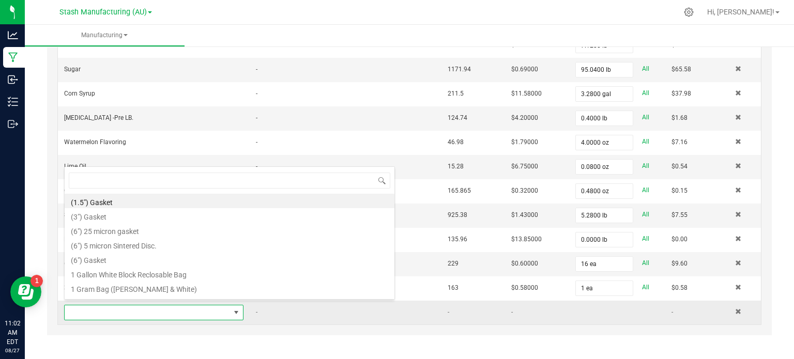
scroll to position [15, 173]
type input "10ml"
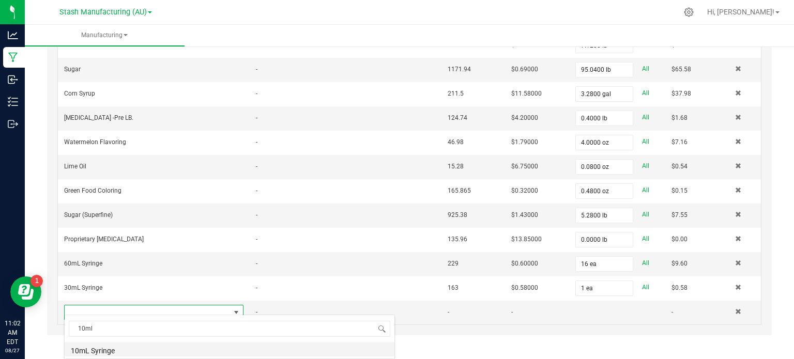
click at [144, 356] on li "10mL Syringe" at bounding box center [230, 349] width 330 height 14
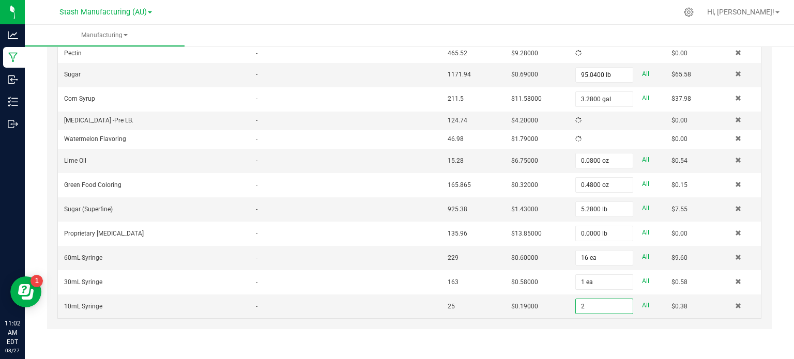
scroll to position [358, 0]
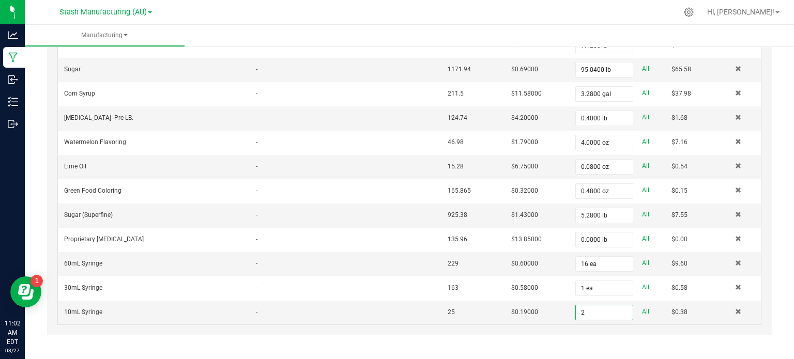
type input "2 ea"
drag, startPoint x: 50, startPoint y: 167, endPoint x: 28, endPoint y: 160, distance: 22.7
click at [28, 160] on div "< All Runs Cancel Start Run Name Watermelon Punch-Gummy-50mg-AU-WEED.[DATE] Sch…" at bounding box center [410, 26] width 770 height 680
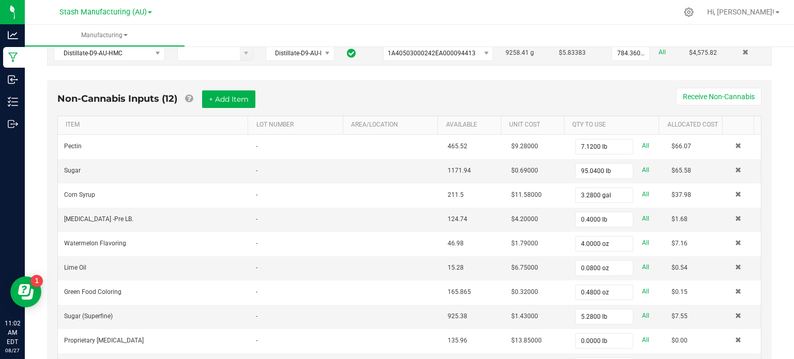
scroll to position [250, 0]
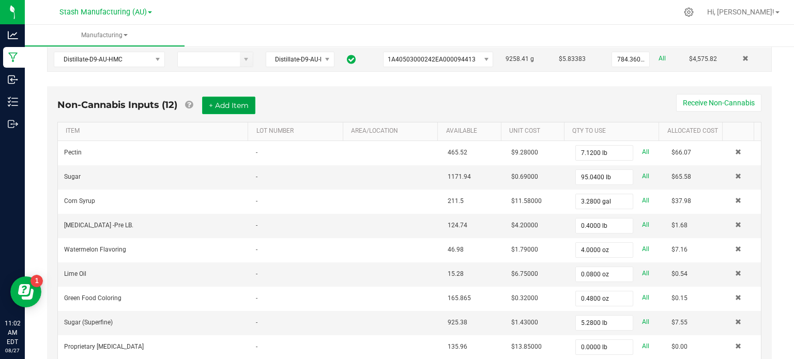
click at [215, 103] on button "+ Add Item" at bounding box center [228, 106] width 53 height 18
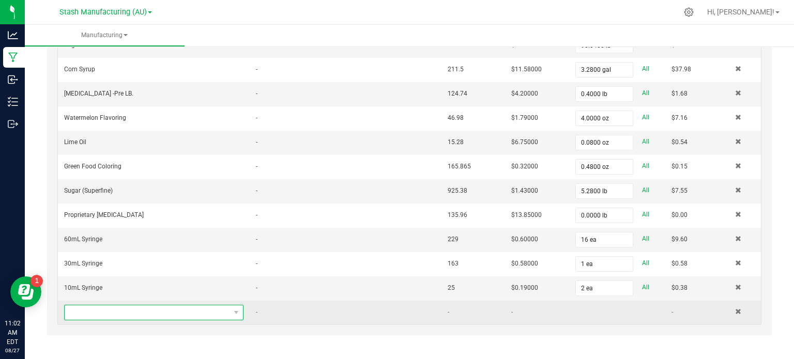
click at [129, 310] on span "NO DATA FOUND" at bounding box center [148, 313] width 166 height 14
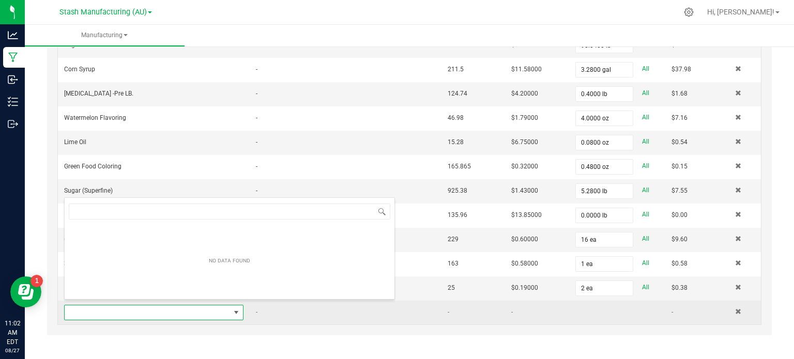
scroll to position [15, 173]
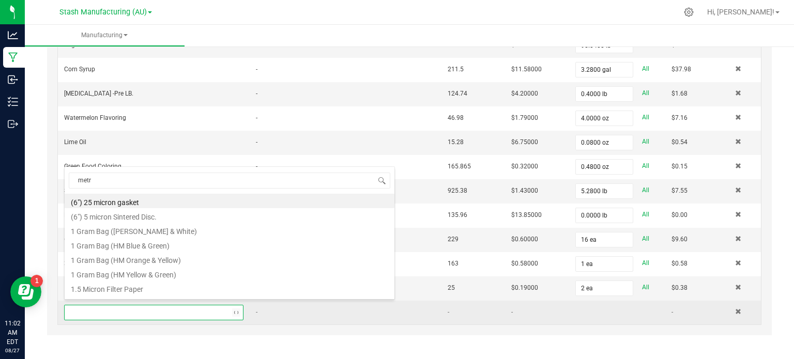
type input "metrc"
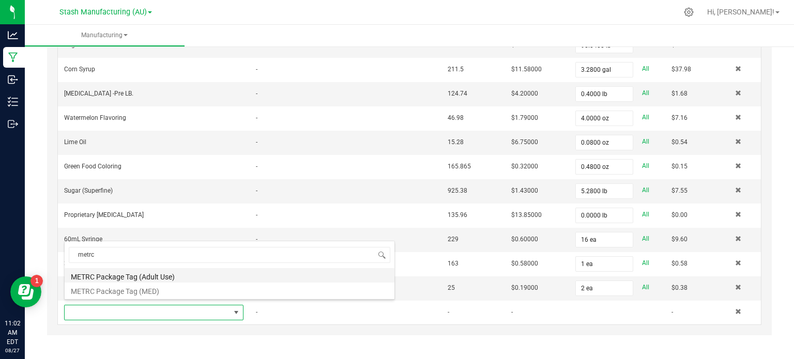
click at [130, 274] on li "METRC Package Tag (Adult Use)" at bounding box center [230, 275] width 330 height 14
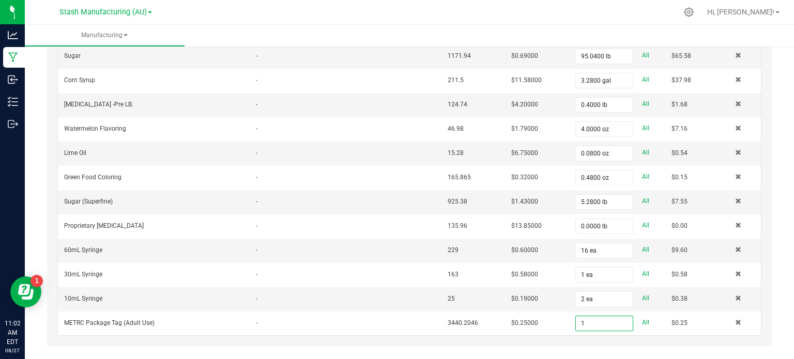
scroll to position [382, 0]
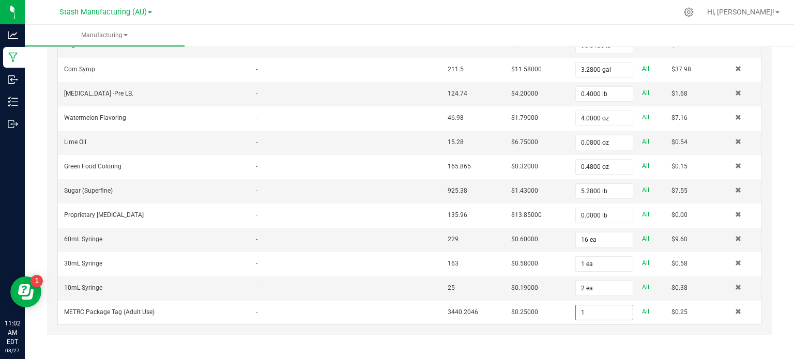
type input "1 ea"
click at [40, 208] on div "Non-Cannabis Inputs (13) + Add Item Receive Non-Cannabis ITEM LOT NUMBER AREA/L…" at bounding box center [410, 152] width 744 height 406
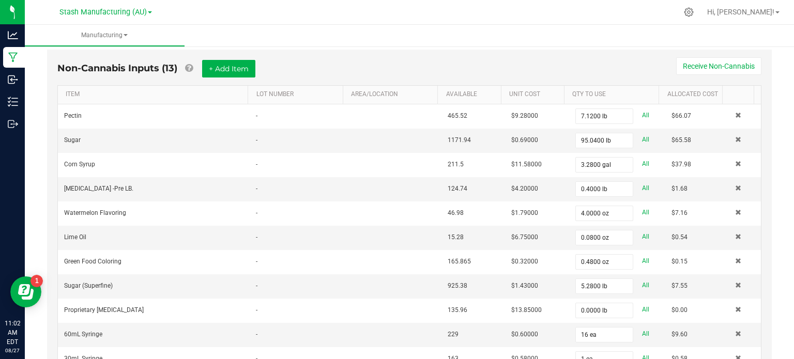
scroll to position [268, 0]
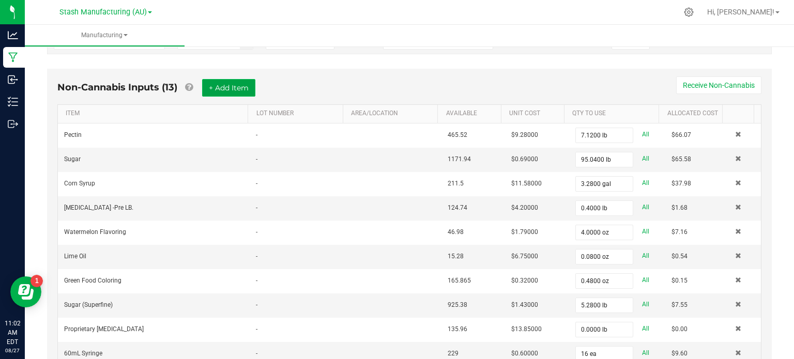
click at [209, 86] on button "+ Add Item" at bounding box center [228, 88] width 53 height 18
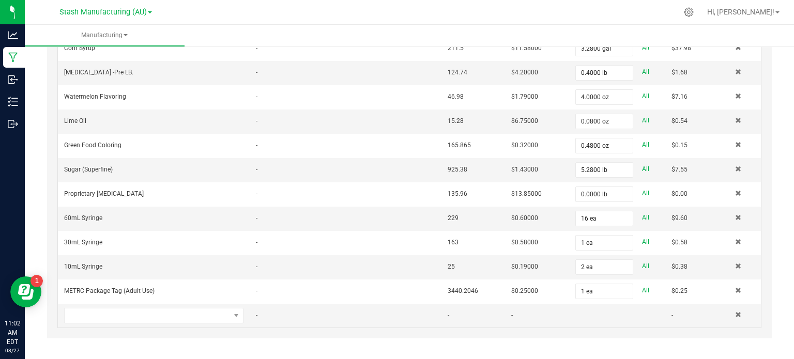
scroll to position [406, 0]
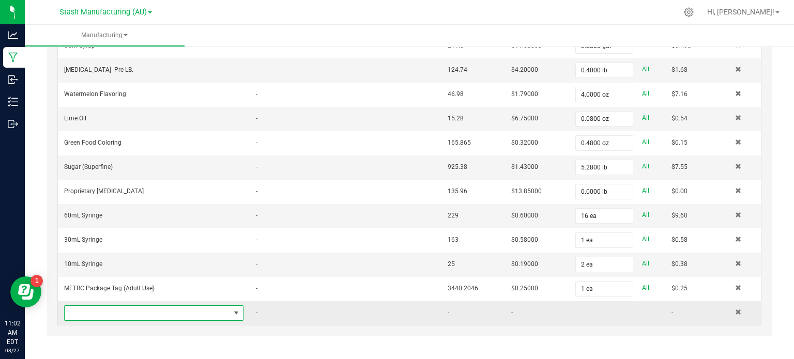
drag, startPoint x: 132, startPoint y: 302, endPoint x: 112, endPoint y: 309, distance: 21.9
click at [112, 309] on span "NO DATA FOUND" at bounding box center [148, 313] width 166 height 14
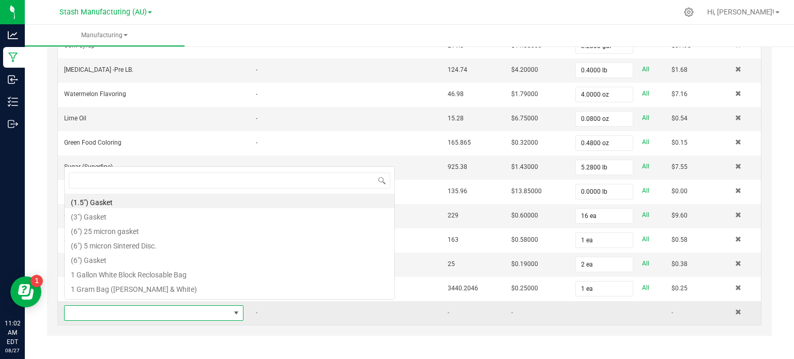
scroll to position [0, 0]
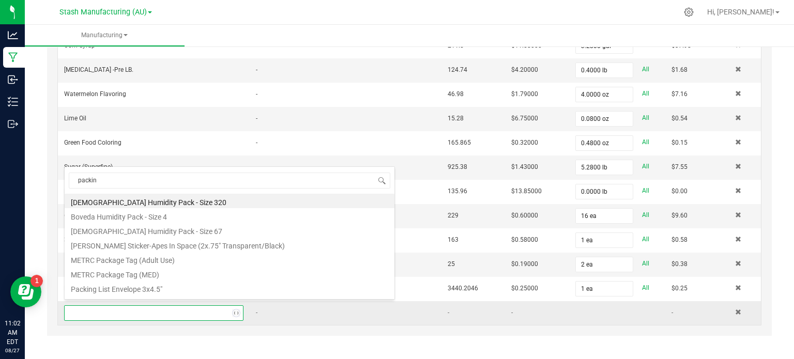
type input "packing"
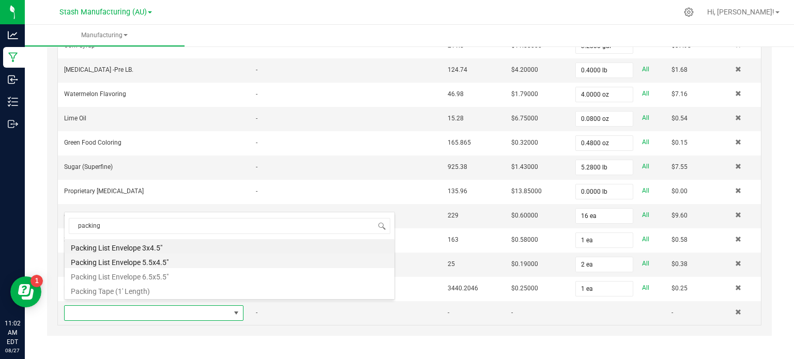
click at [120, 262] on li "Packing List Envelope 5.5x4.5"" at bounding box center [230, 261] width 330 height 14
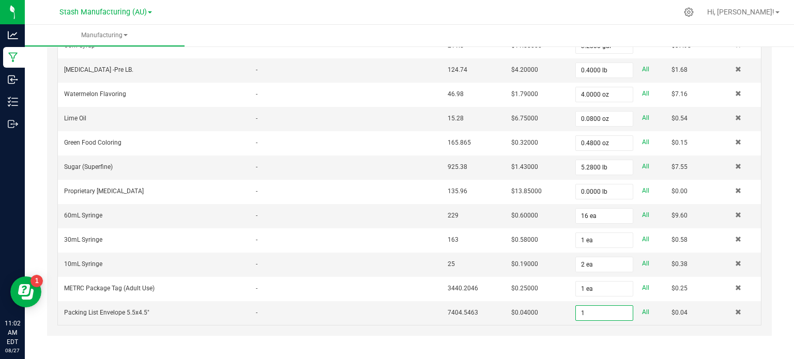
type input "1 ea"
click at [42, 233] on div "Non-Cannabis Inputs (14) + Add Item Receive Non-Cannabis ITEM LOT NUMBER AREA/L…" at bounding box center [410, 141] width 744 height 430
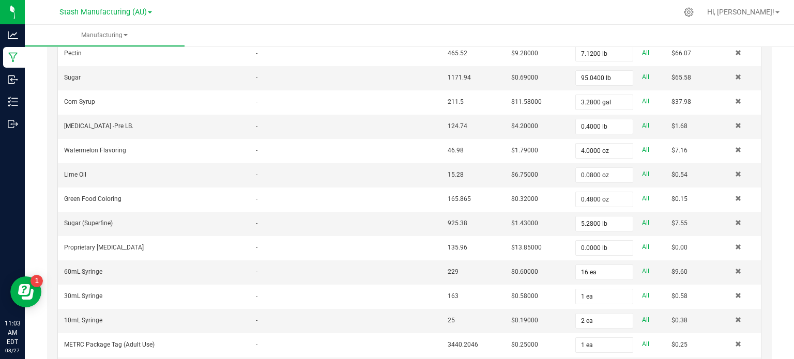
scroll to position [349, 0]
click at [43, 173] on div "Non-Cannabis Inputs (14) + Add Item Receive Non-Cannabis ITEM LOT NUMBER AREA/L…" at bounding box center [410, 198] width 744 height 430
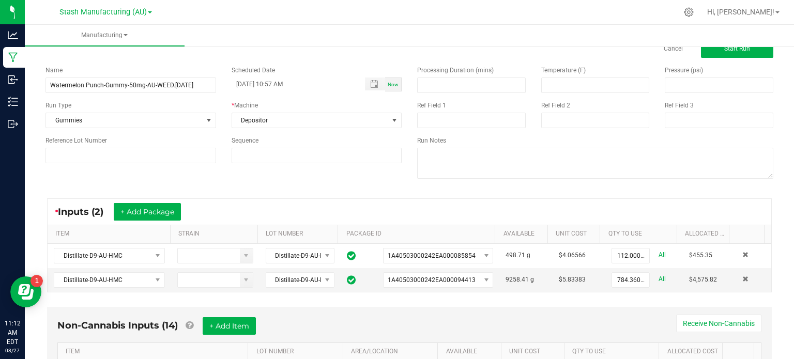
scroll to position [29, 0]
click at [313, 171] on div "Name Watermelon Punch-Gummy-50mg-AU-WEED.[DATE] Scheduled Date [DATE] 10:57 AM …" at bounding box center [410, 123] width 744 height 131
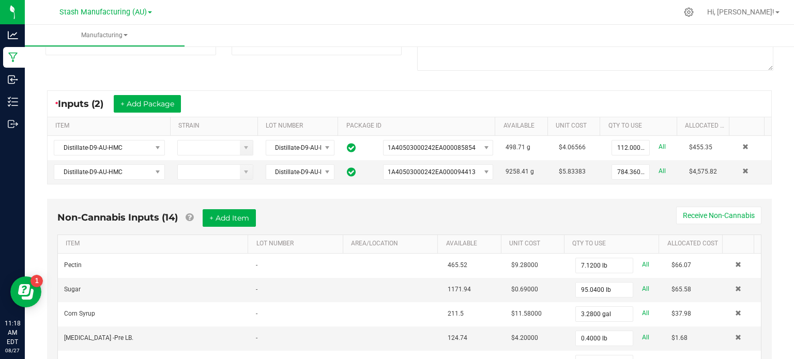
scroll to position [0, 0]
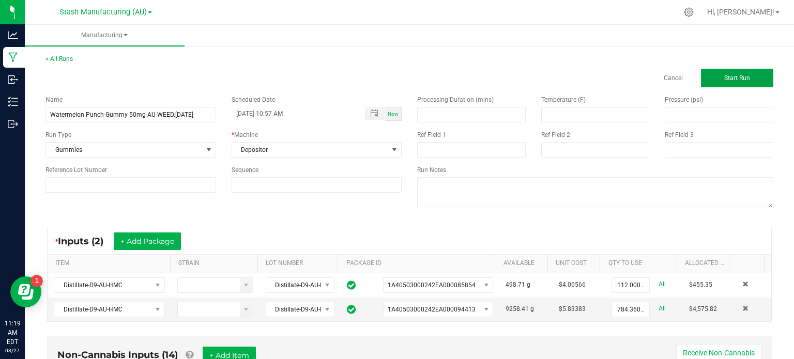
click at [725, 80] on span "Start Run" at bounding box center [738, 77] width 26 height 7
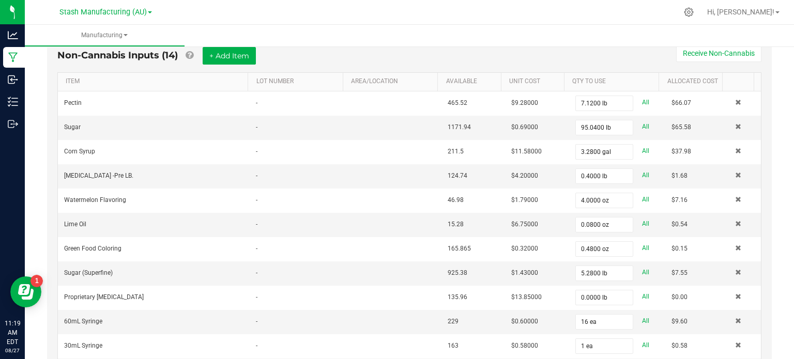
scroll to position [299, 0]
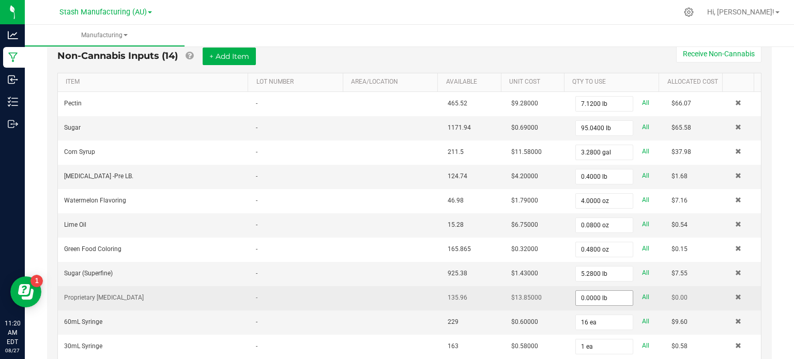
type input "0"
click at [577, 296] on input "0" at bounding box center [604, 298] width 57 height 14
click at [577, 296] on input "1" at bounding box center [604, 298] width 57 height 14
type input "1.8400 lb"
click at [771, 239] on div "Non-Cannabis Inputs (14) + Add Item Receive Non-Cannabis ITEM LOT NUMBER AREA/L…" at bounding box center [410, 247] width 744 height 430
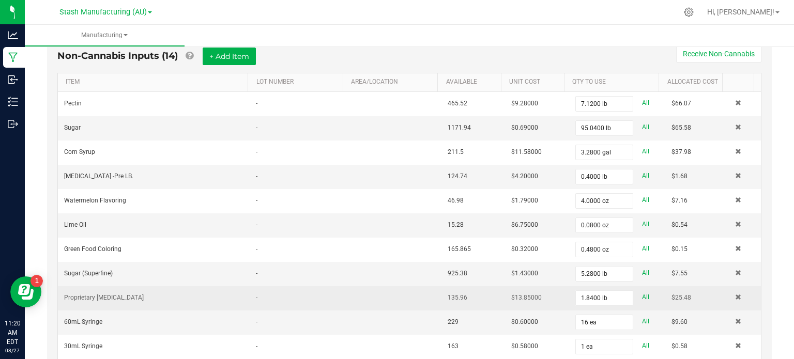
click at [771, 239] on div "Non-Cannabis Inputs (14) + Add Item Receive Non-Cannabis ITEM LOT NUMBER AREA/L…" at bounding box center [410, 247] width 744 height 430
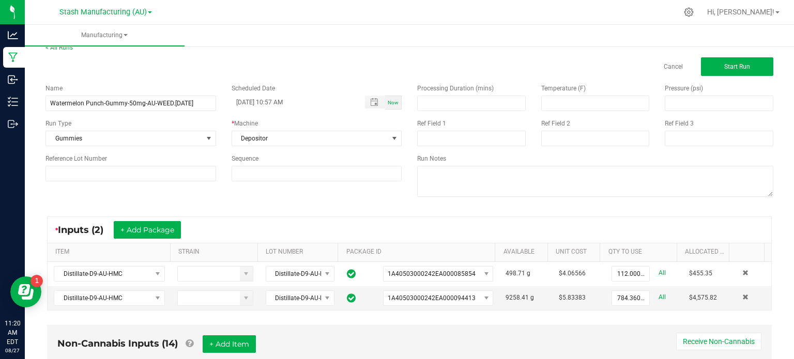
scroll to position [0, 0]
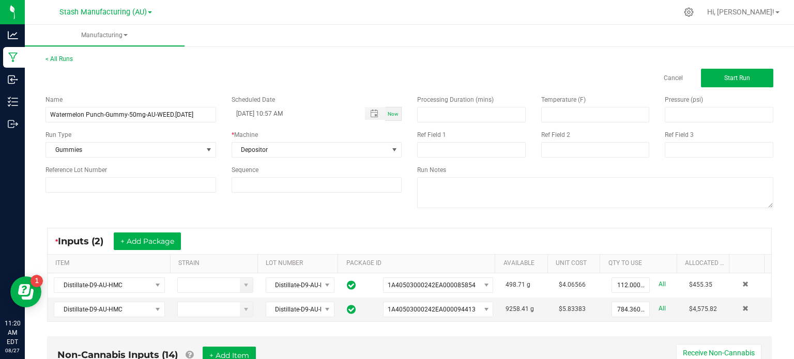
click at [626, 59] on div "< All Runs Cancel Start Run" at bounding box center [410, 70] width 728 height 33
click at [704, 78] on button "Start Run" at bounding box center [737, 78] width 72 height 19
